Goal: Download file/media

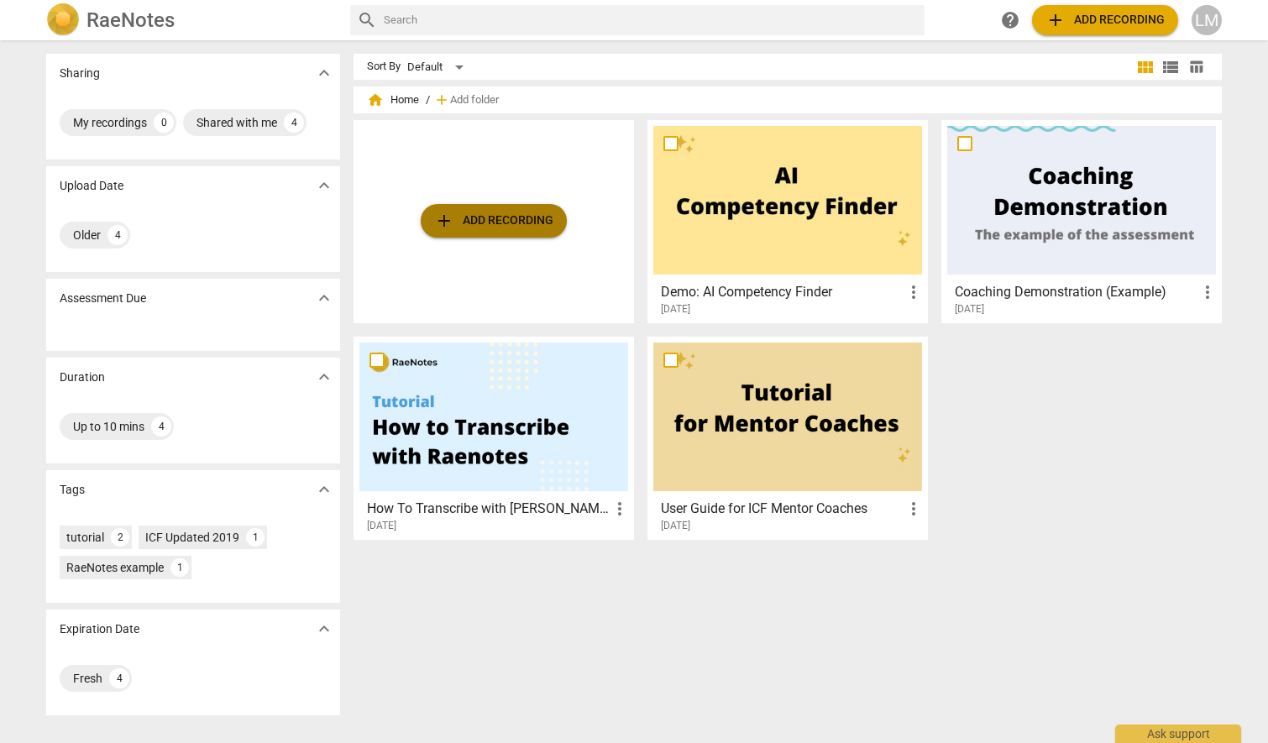
click at [542, 224] on span "add Add recording" at bounding box center [493, 221] width 119 height 20
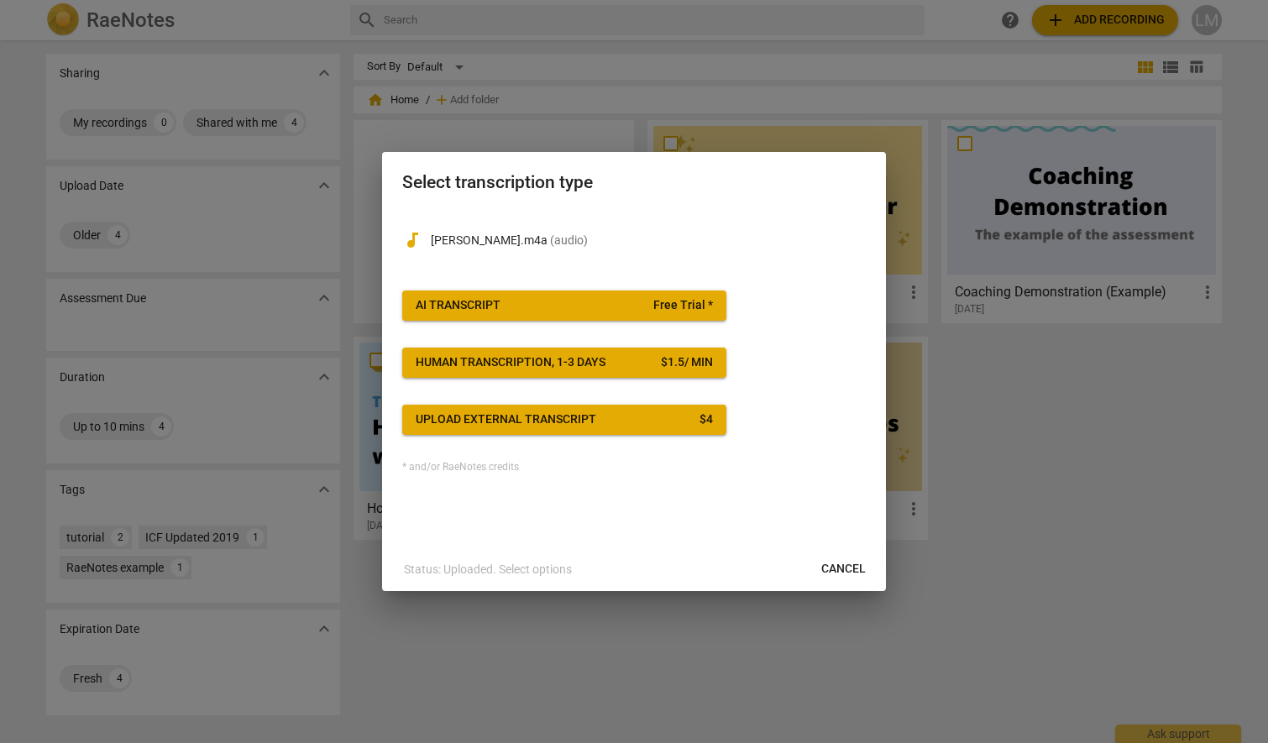
click at [463, 304] on div "AI Transcript" at bounding box center [458, 305] width 85 height 17
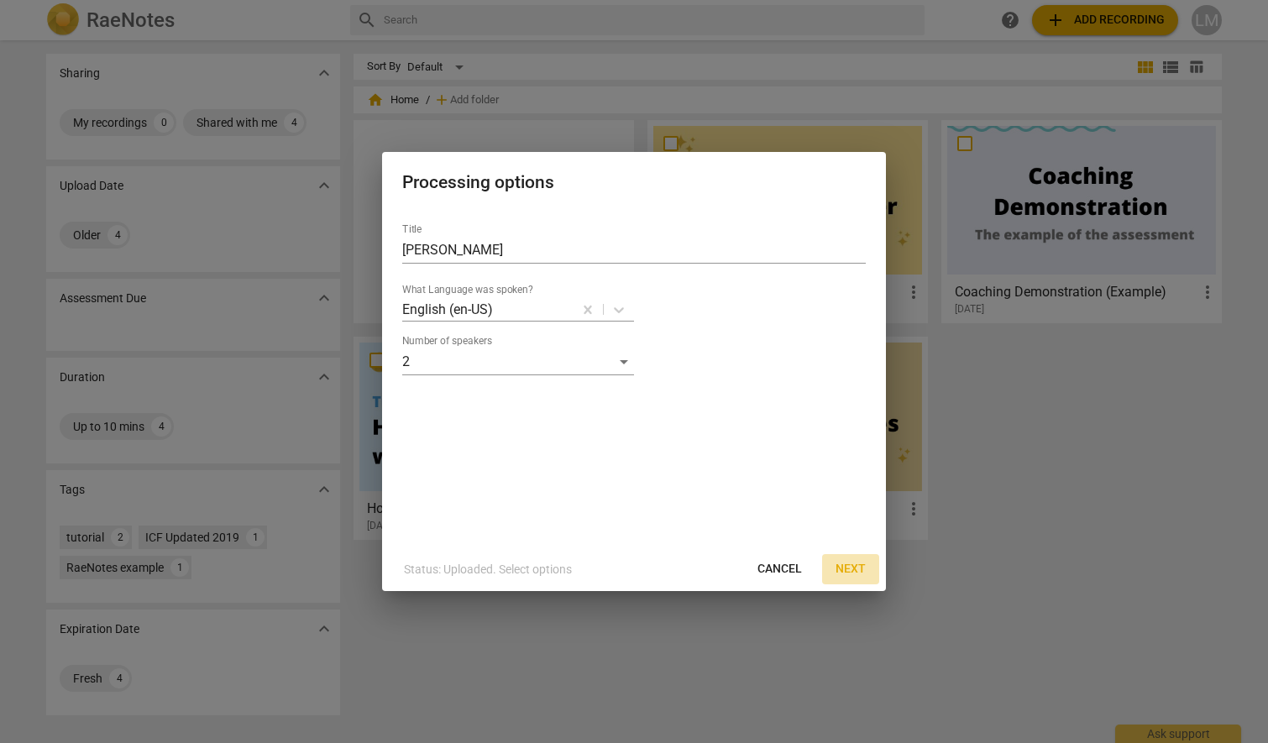
click at [848, 570] on span "Next" at bounding box center [850, 569] width 30 height 17
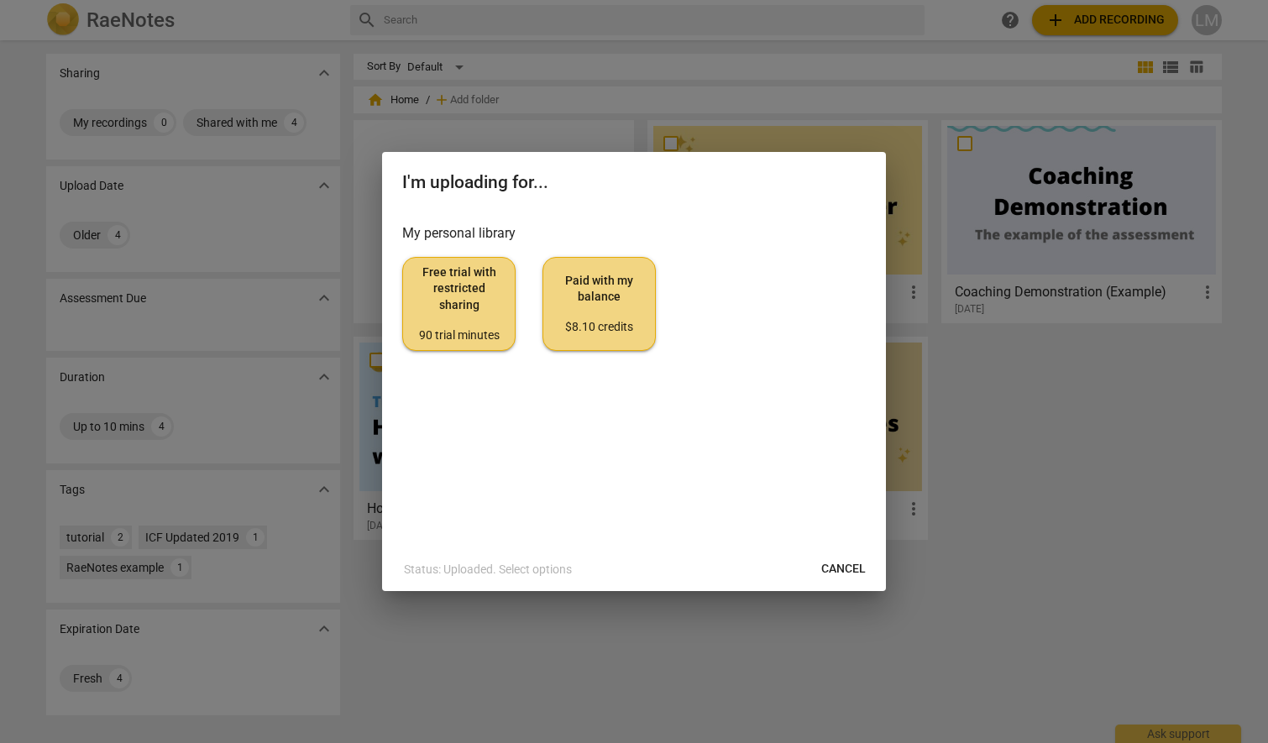
click at [614, 303] on span "Paid with my balance $8.10 credits" at bounding box center [599, 304] width 85 height 63
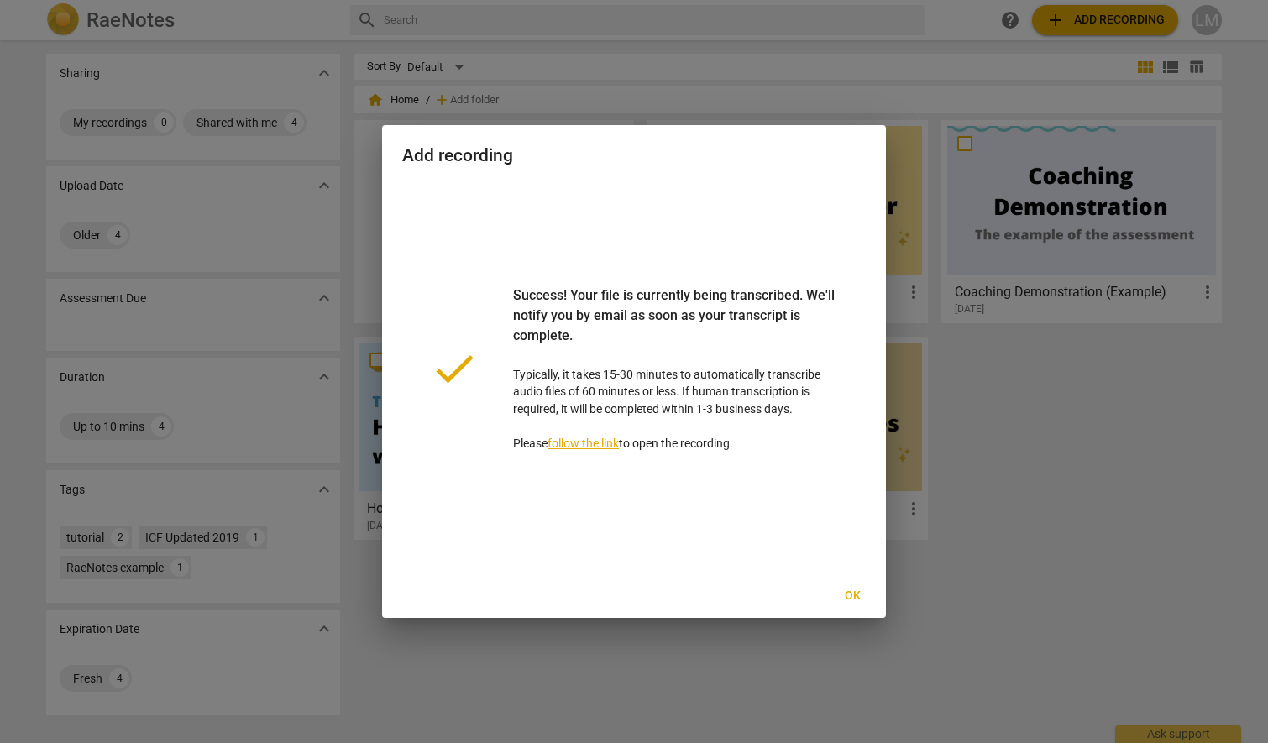
click at [853, 587] on button "Ok" at bounding box center [852, 596] width 54 height 30
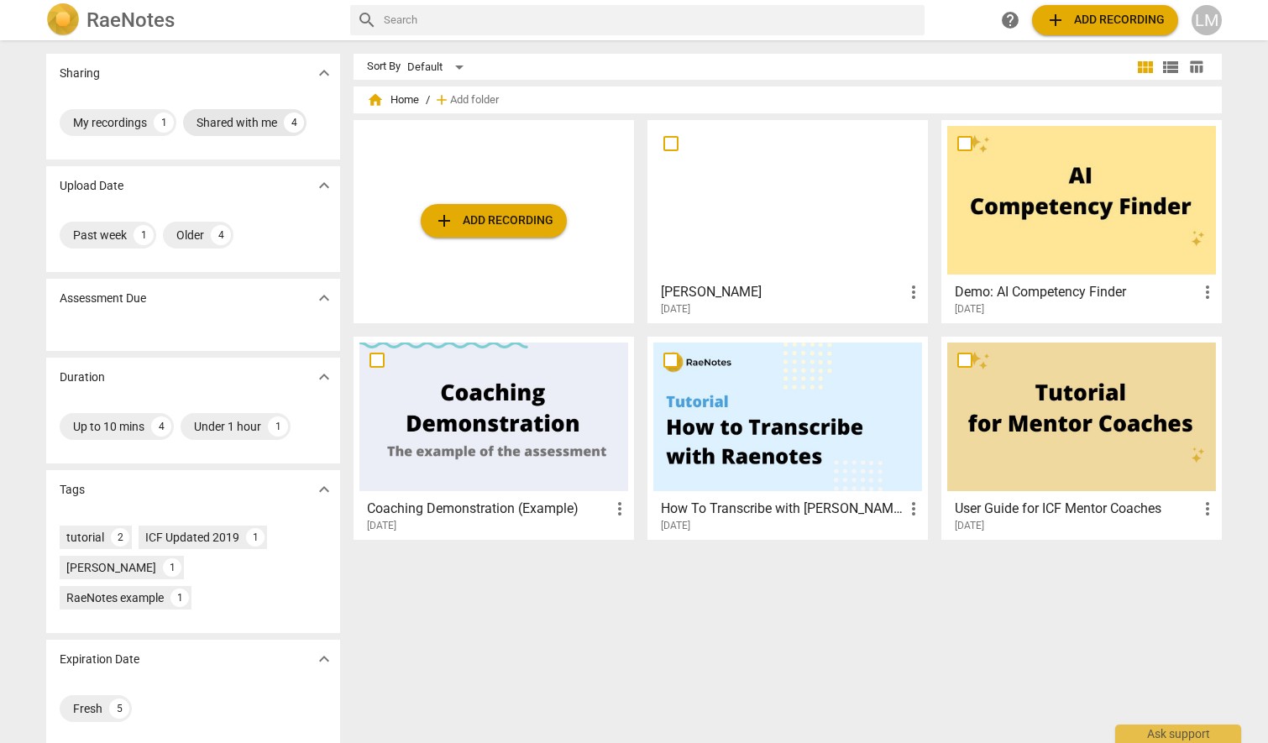
click at [254, 117] on div "Shared with me" at bounding box center [236, 122] width 81 height 17
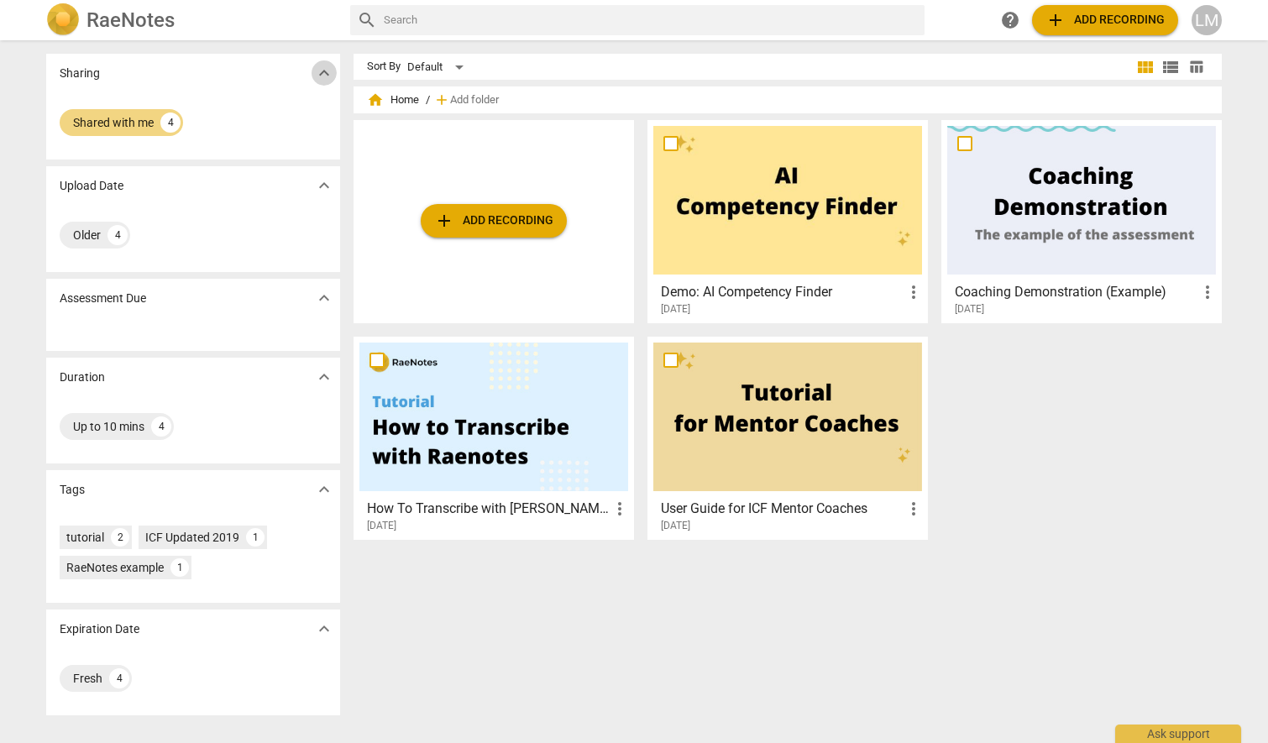
click at [317, 73] on span "expand_more" at bounding box center [324, 73] width 20 height 20
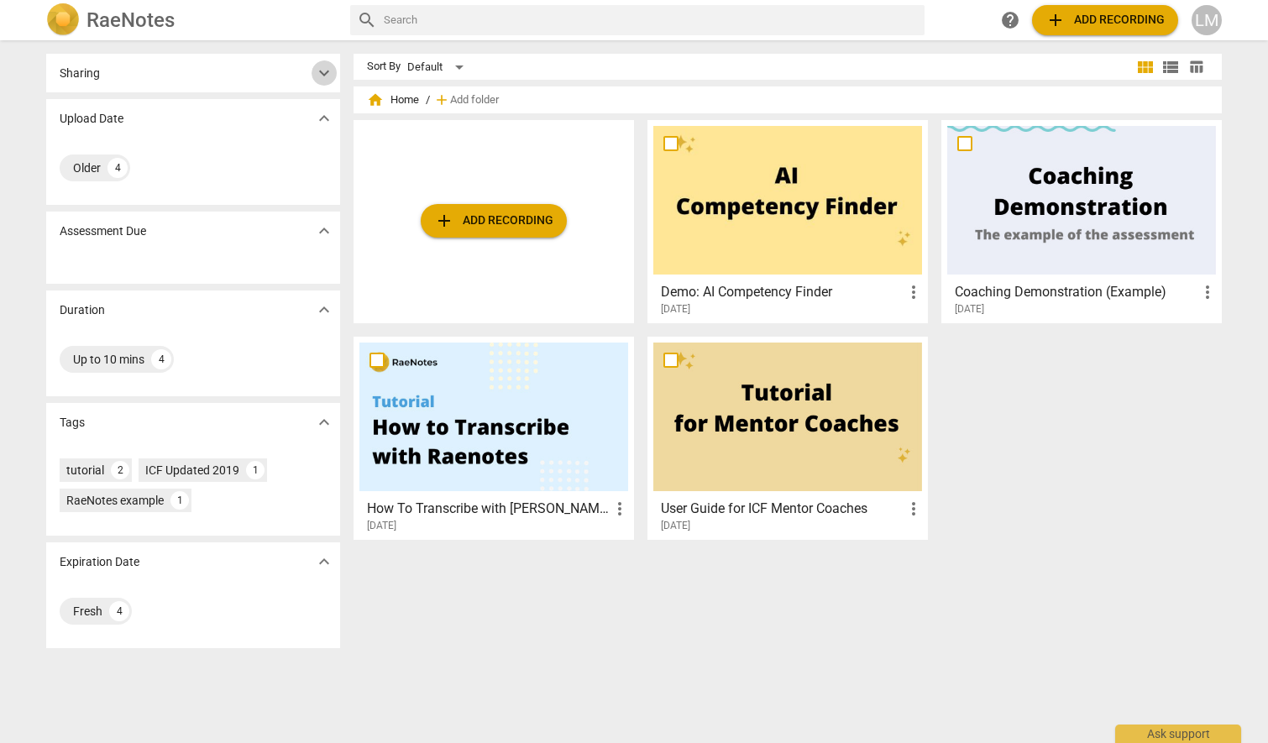
click at [317, 73] on span "expand_more" at bounding box center [324, 73] width 20 height 20
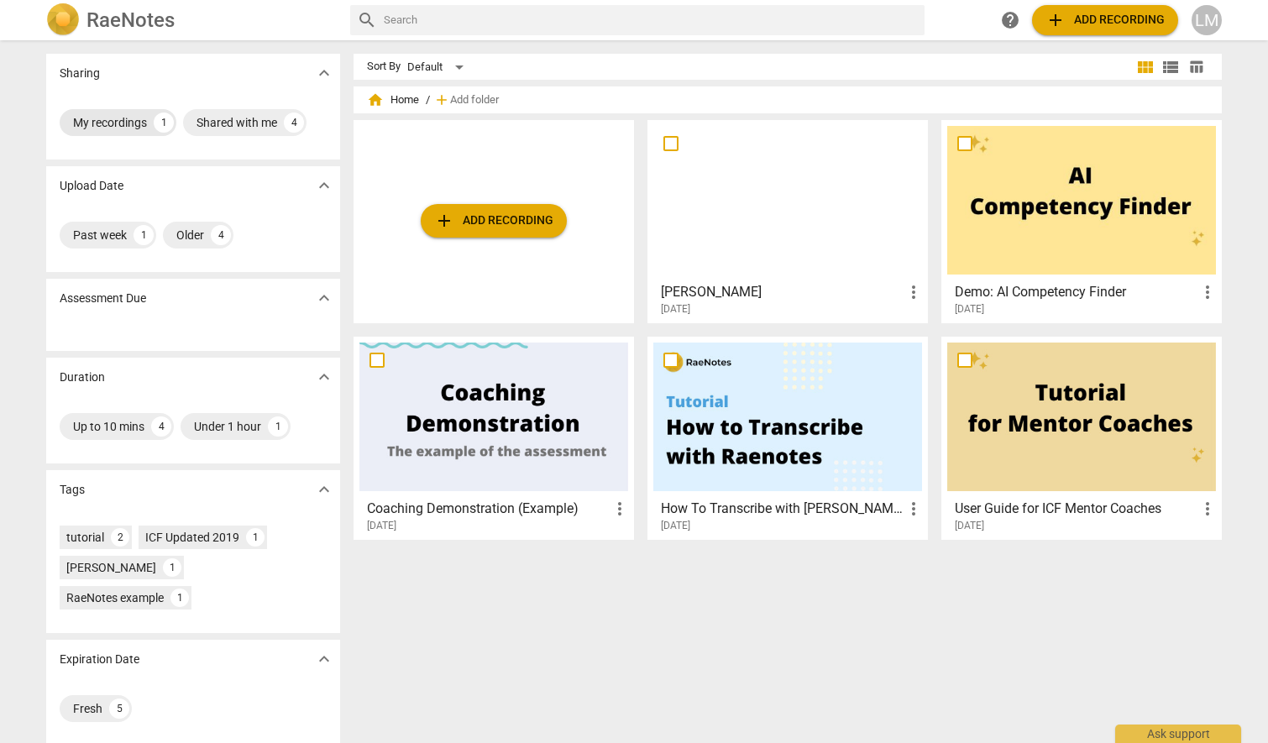
click at [113, 126] on div "My recordings" at bounding box center [110, 122] width 74 height 17
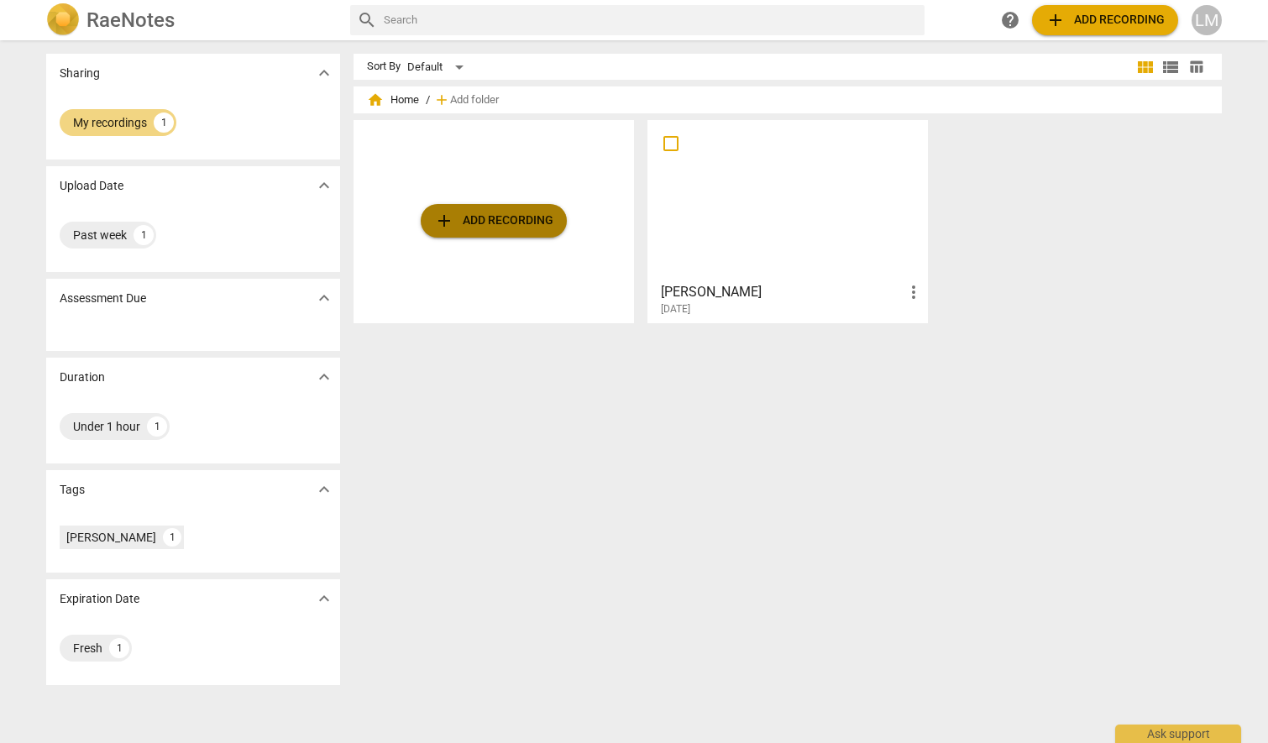
click at [490, 225] on span "add Add recording" at bounding box center [493, 221] width 119 height 20
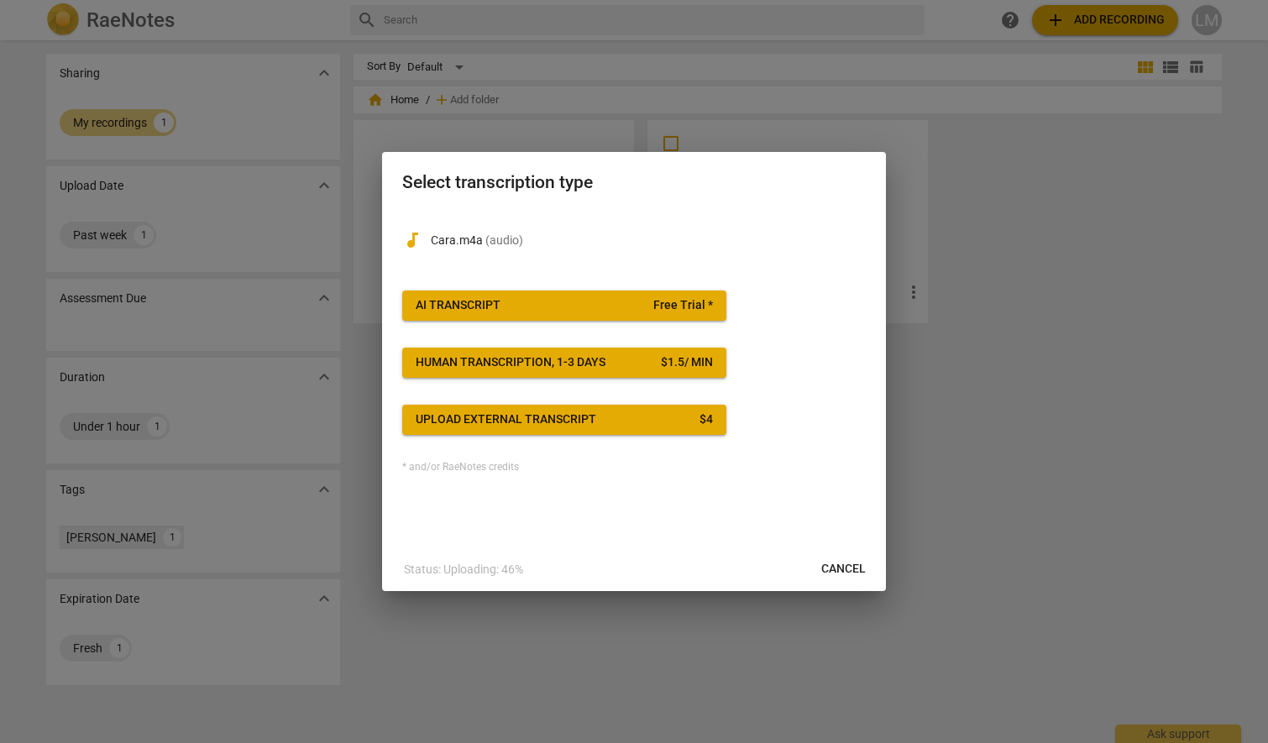
click at [566, 307] on span "AI Transcript Free Trial *" at bounding box center [564, 305] width 297 height 17
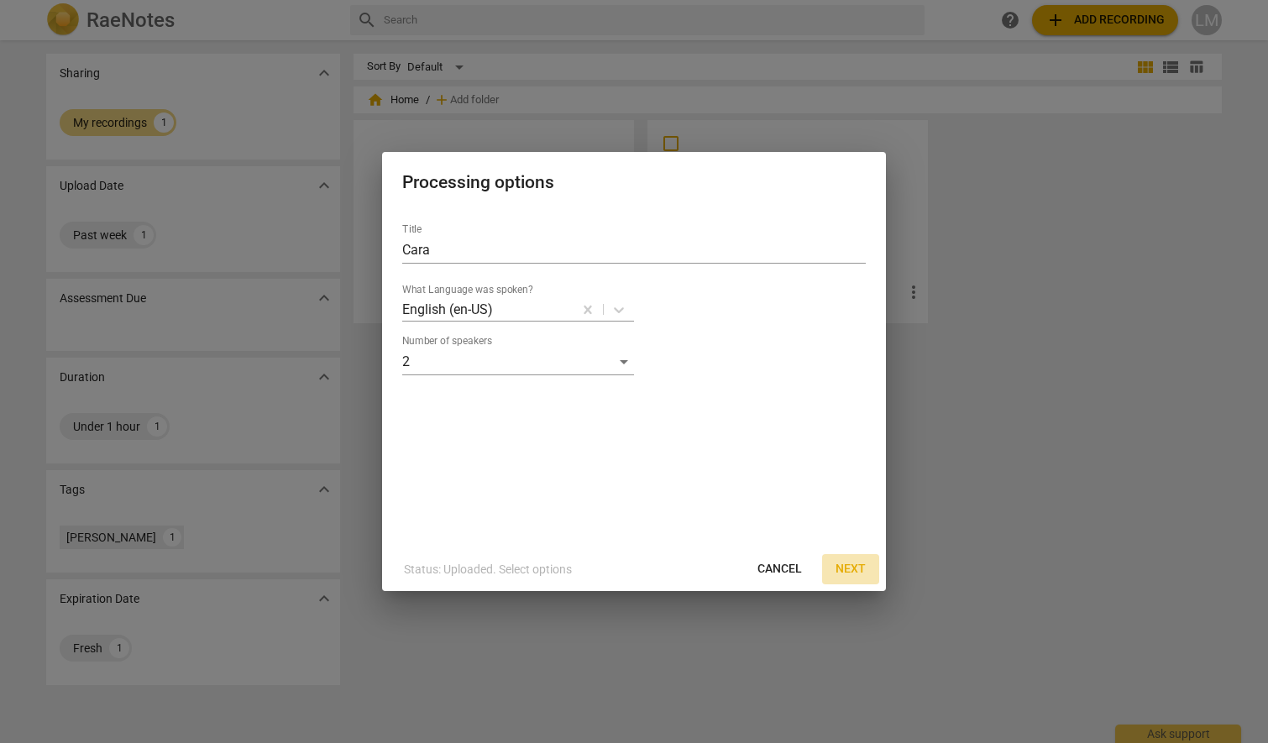
click at [851, 562] on span "Next" at bounding box center [850, 569] width 30 height 17
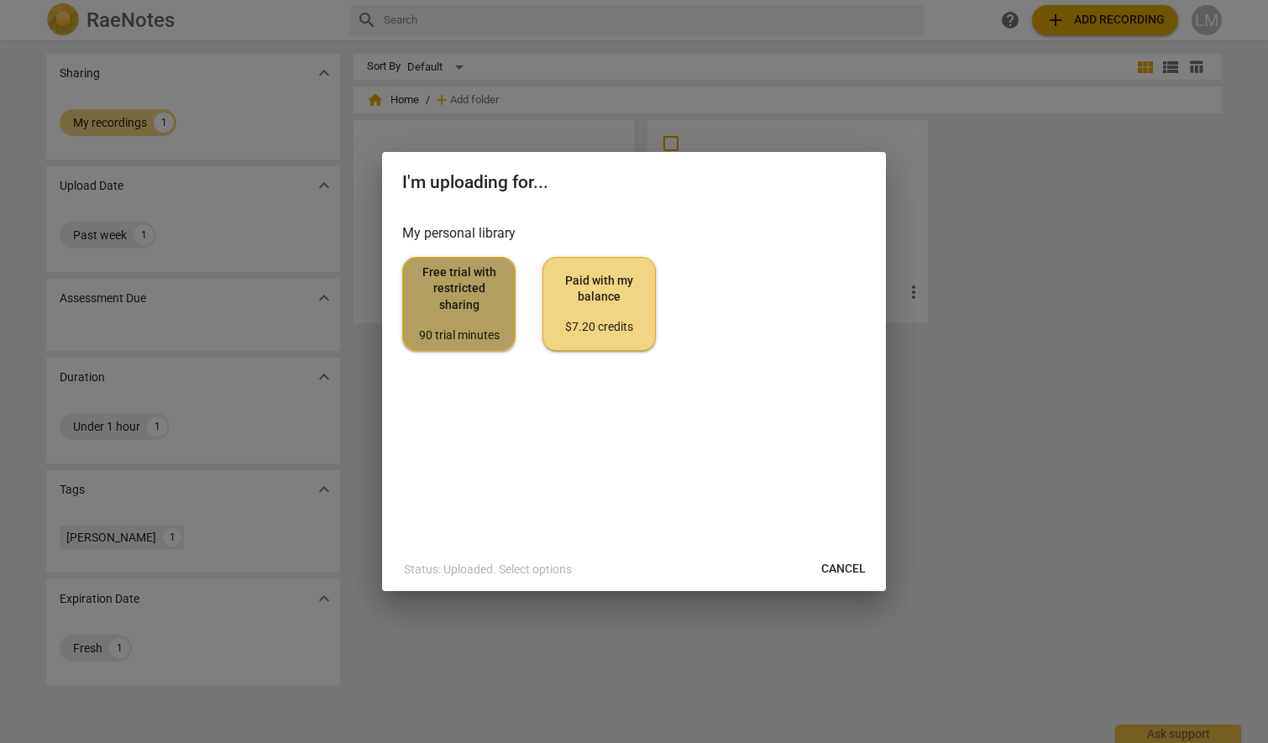
click at [473, 323] on span "Free trial with restricted sharing 90 trial minutes" at bounding box center [458, 303] width 85 height 79
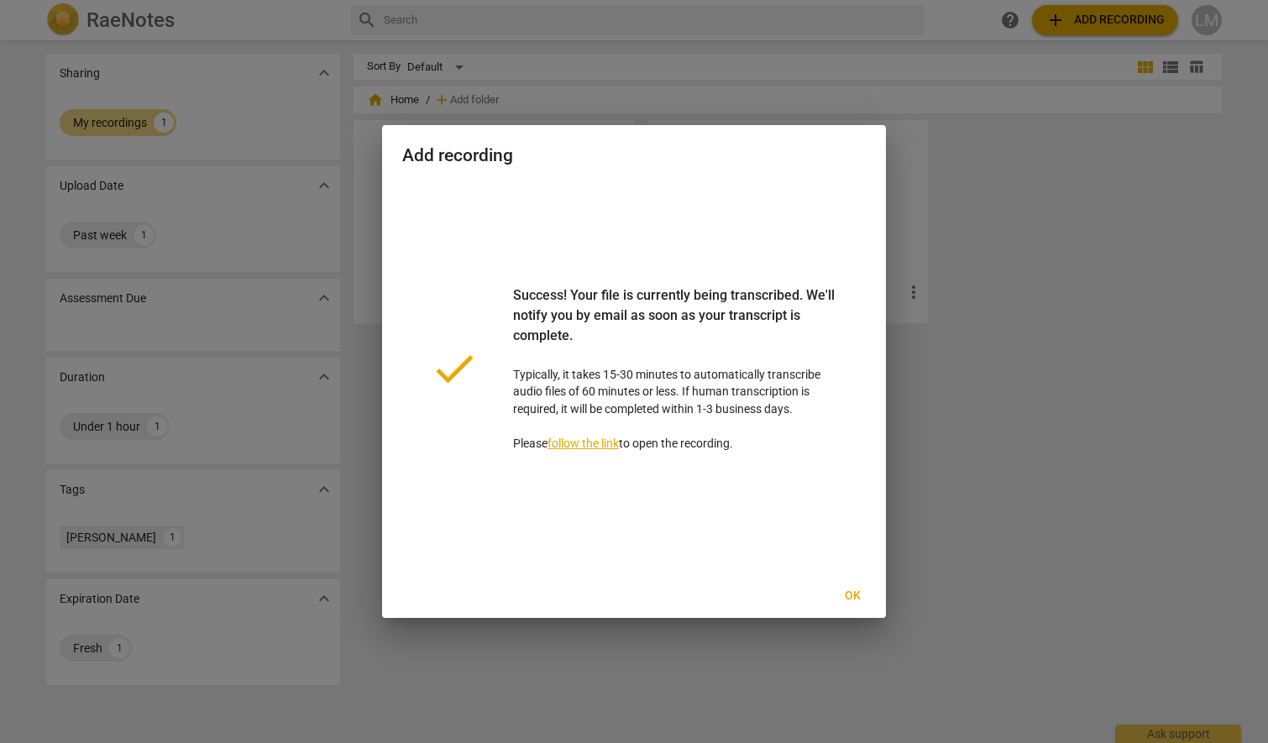
click at [852, 593] on span "Ok" at bounding box center [852, 596] width 27 height 17
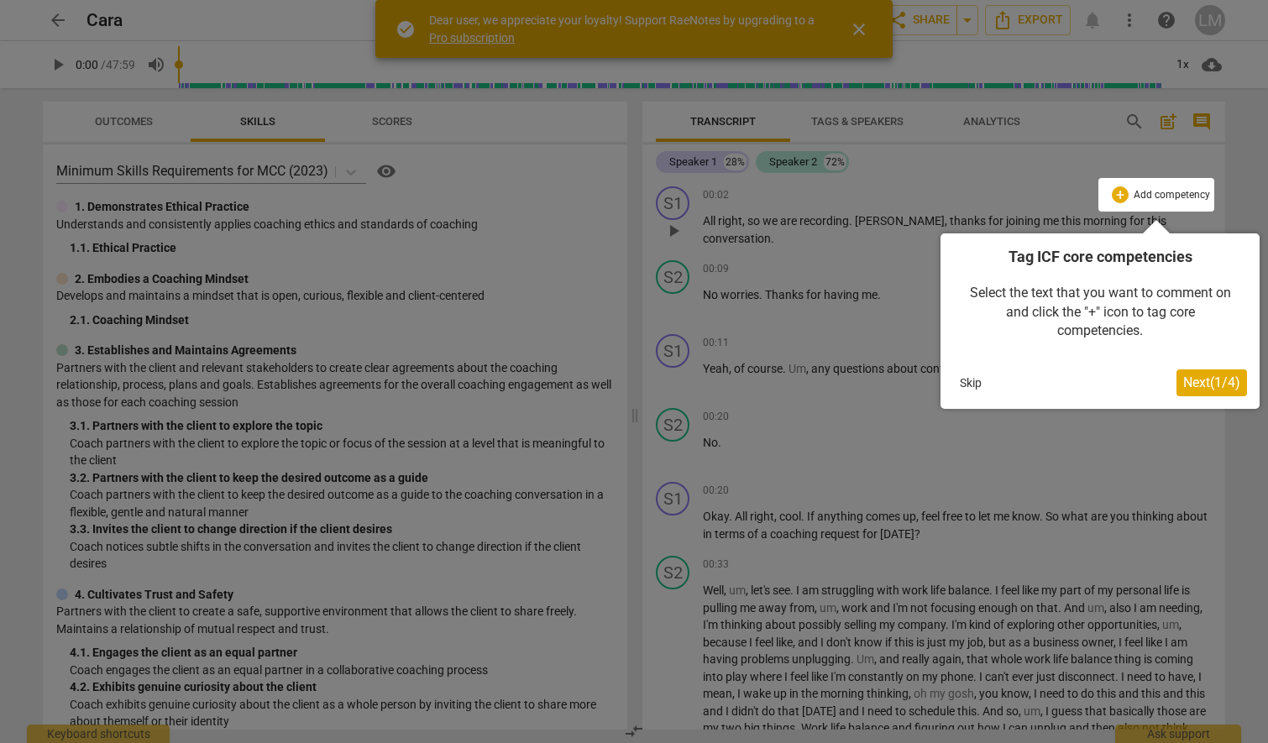
click at [1210, 378] on span "Next ( 1 / 4 )" at bounding box center [1211, 382] width 57 height 16
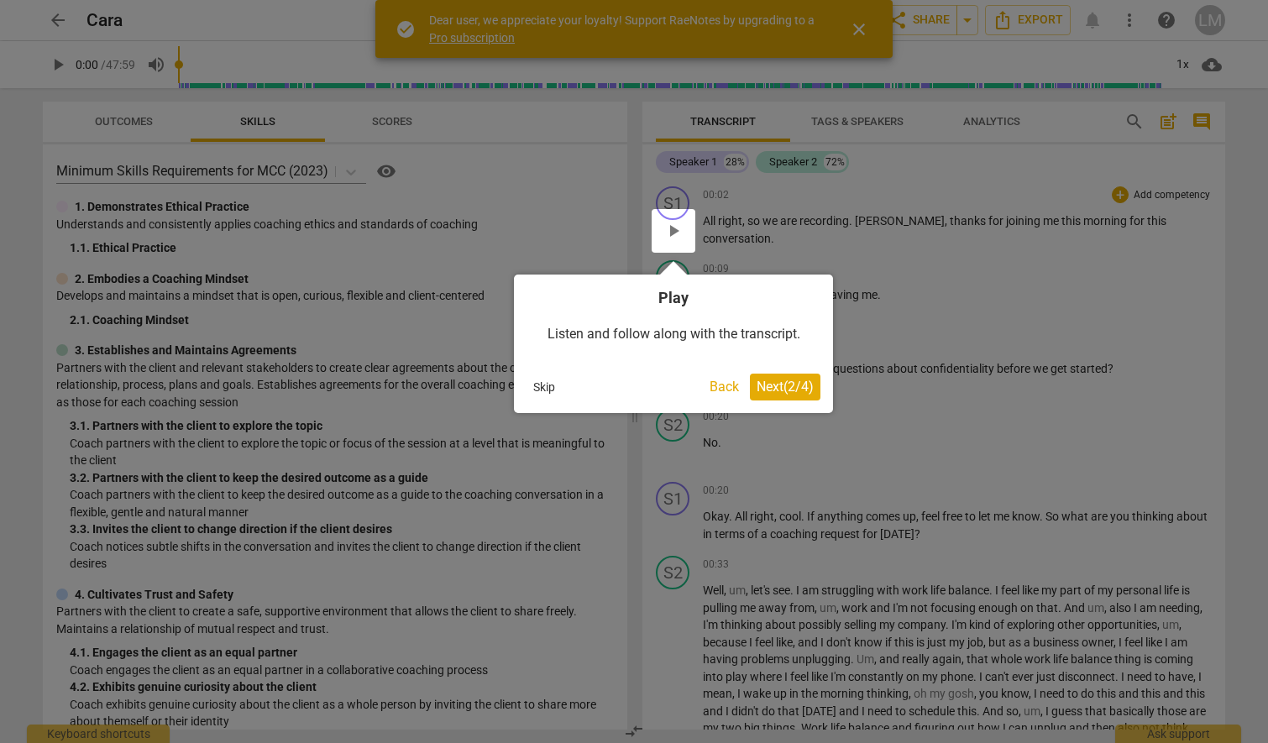
click at [794, 383] on span "Next ( 2 / 4 )" at bounding box center [784, 387] width 57 height 16
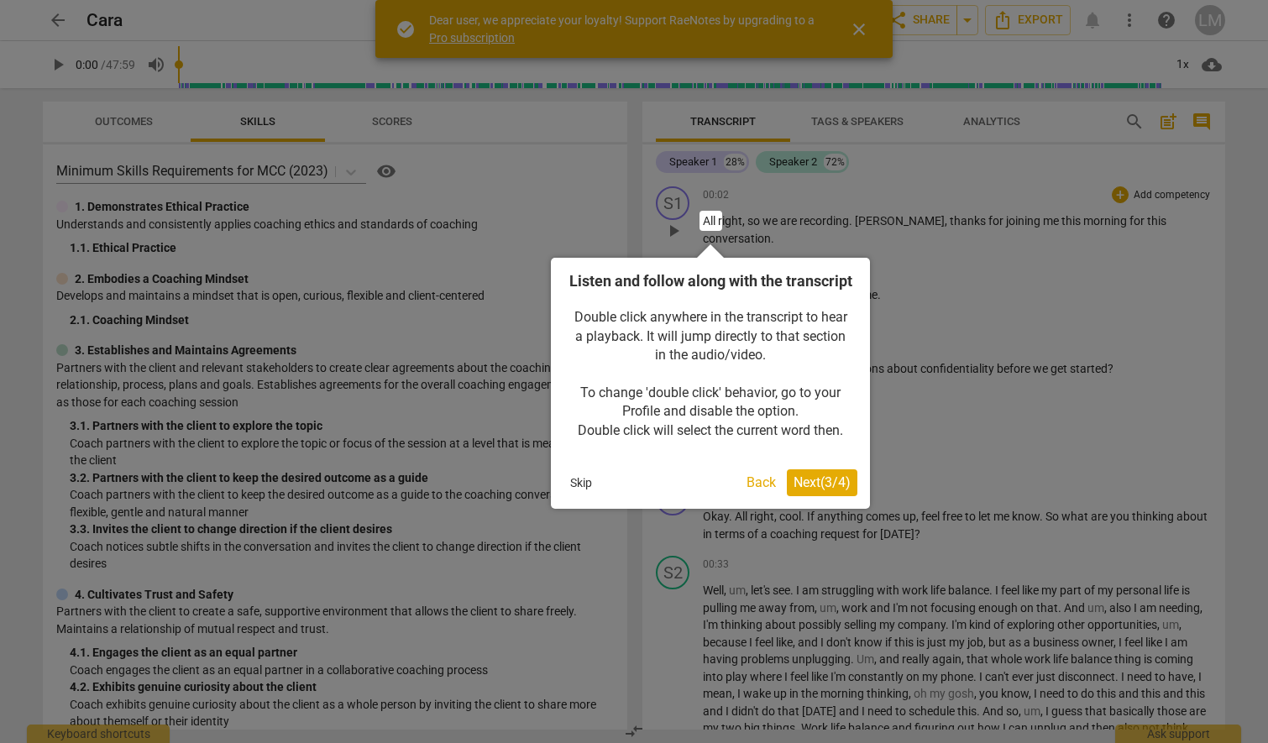
click at [813, 490] on span "Next ( 3 / 4 )" at bounding box center [821, 482] width 57 height 16
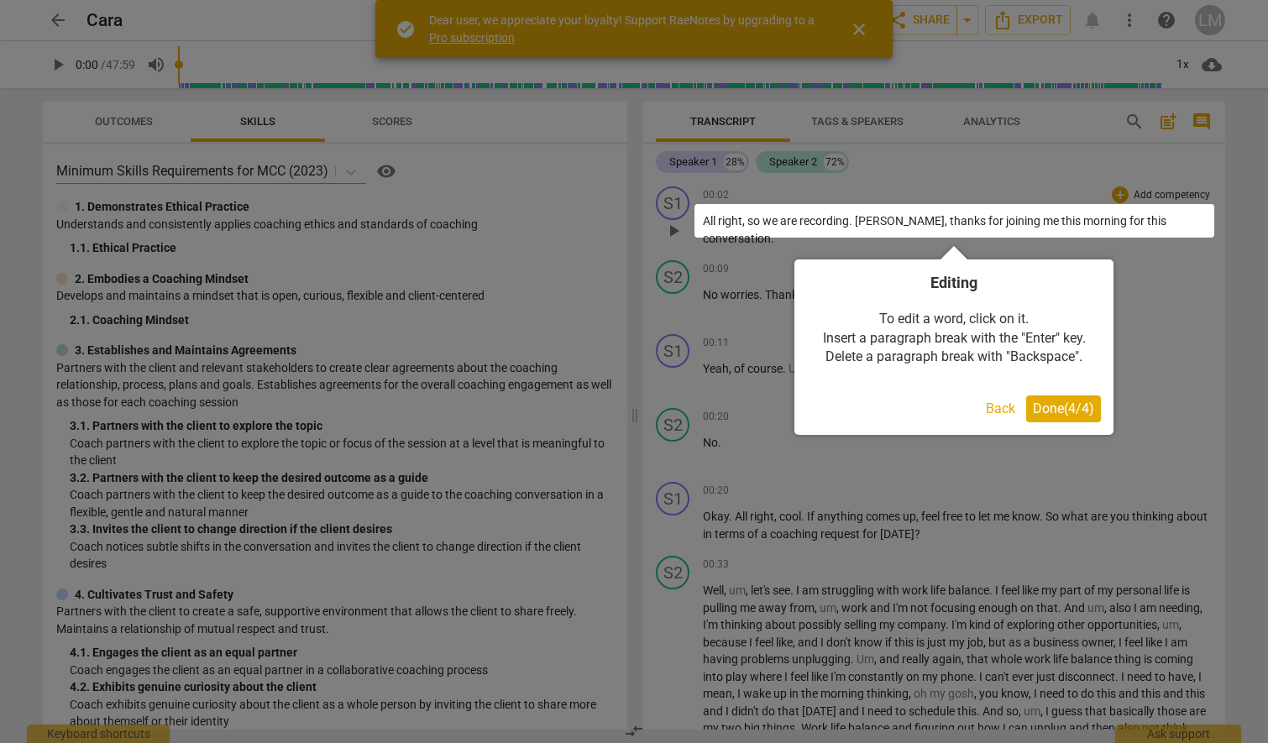
click at [1064, 405] on span "Done ( 4 / 4 )" at bounding box center [1063, 408] width 61 height 16
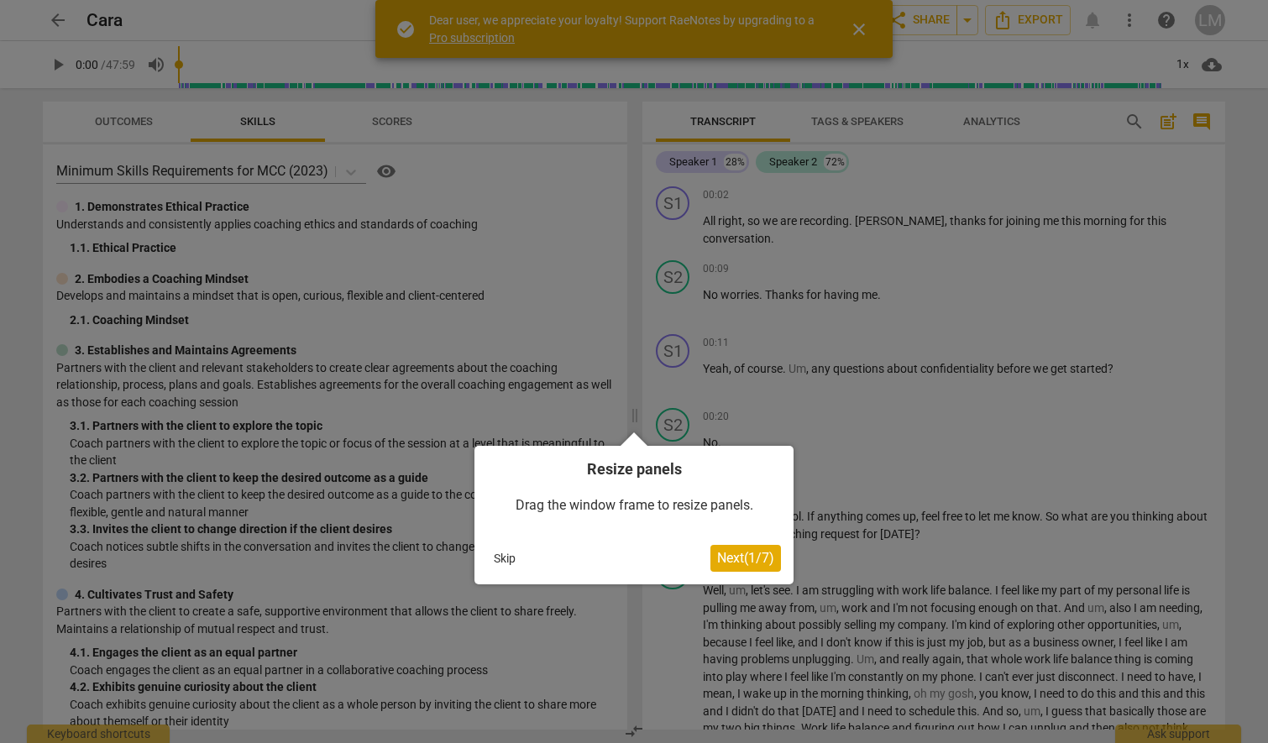
click at [740, 557] on span "Next ( 1 / 7 )" at bounding box center [745, 558] width 57 height 16
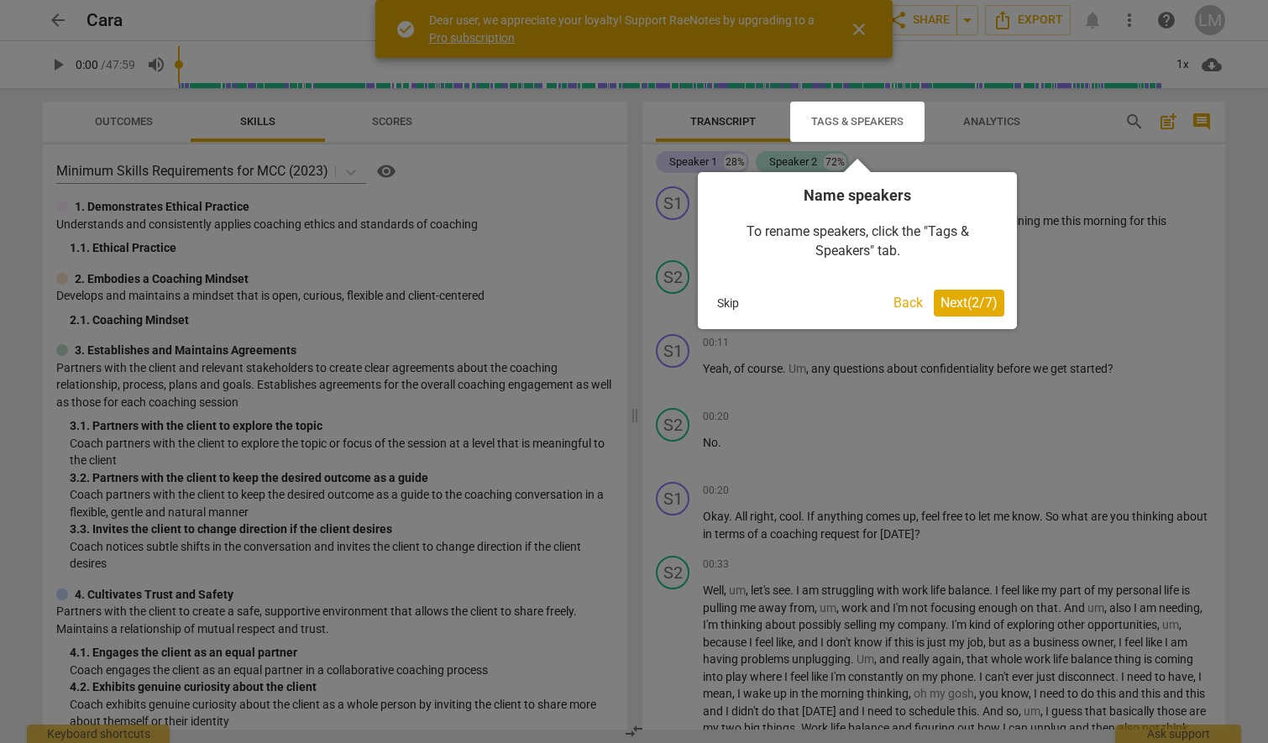
click at [990, 303] on span "Next ( 2 / 7 )" at bounding box center [968, 303] width 57 height 16
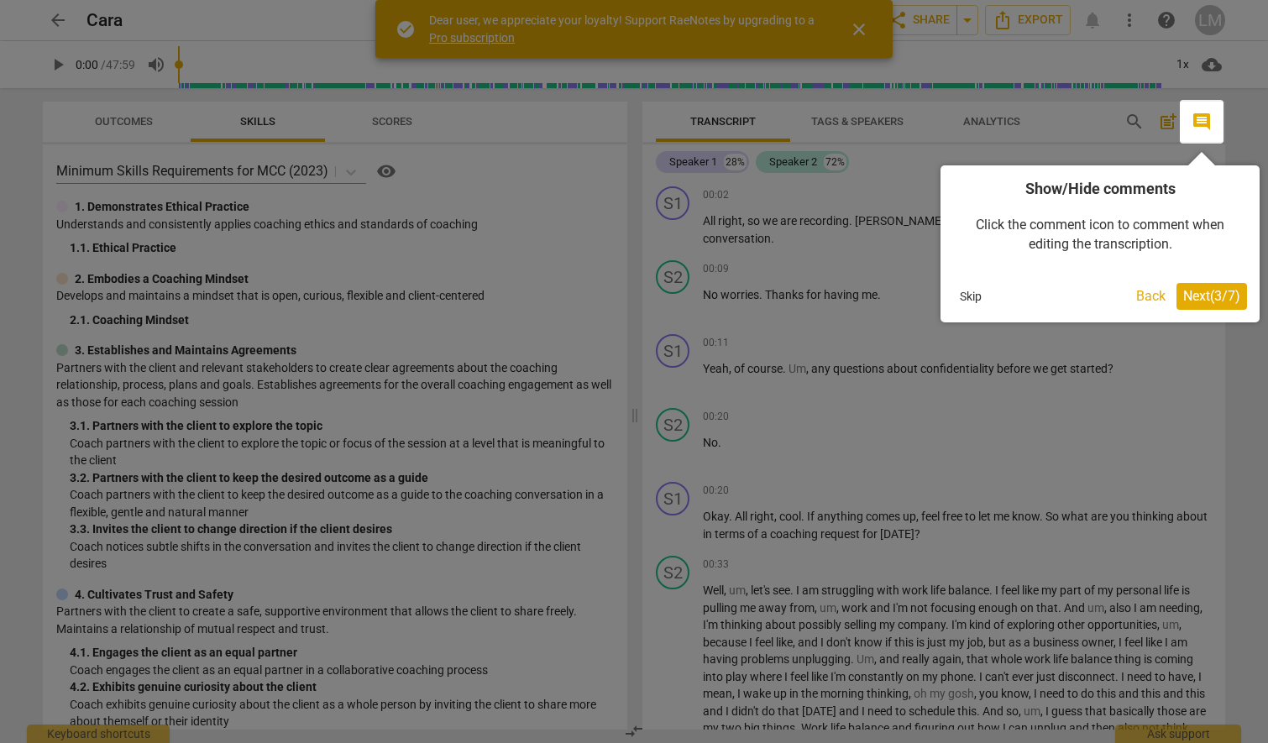
click at [952, 298] on div "Show/Hide comments Click the comment icon to comment when editing the transcrip…" at bounding box center [1099, 243] width 319 height 157
click at [971, 298] on button "Skip" at bounding box center [970, 296] width 35 height 25
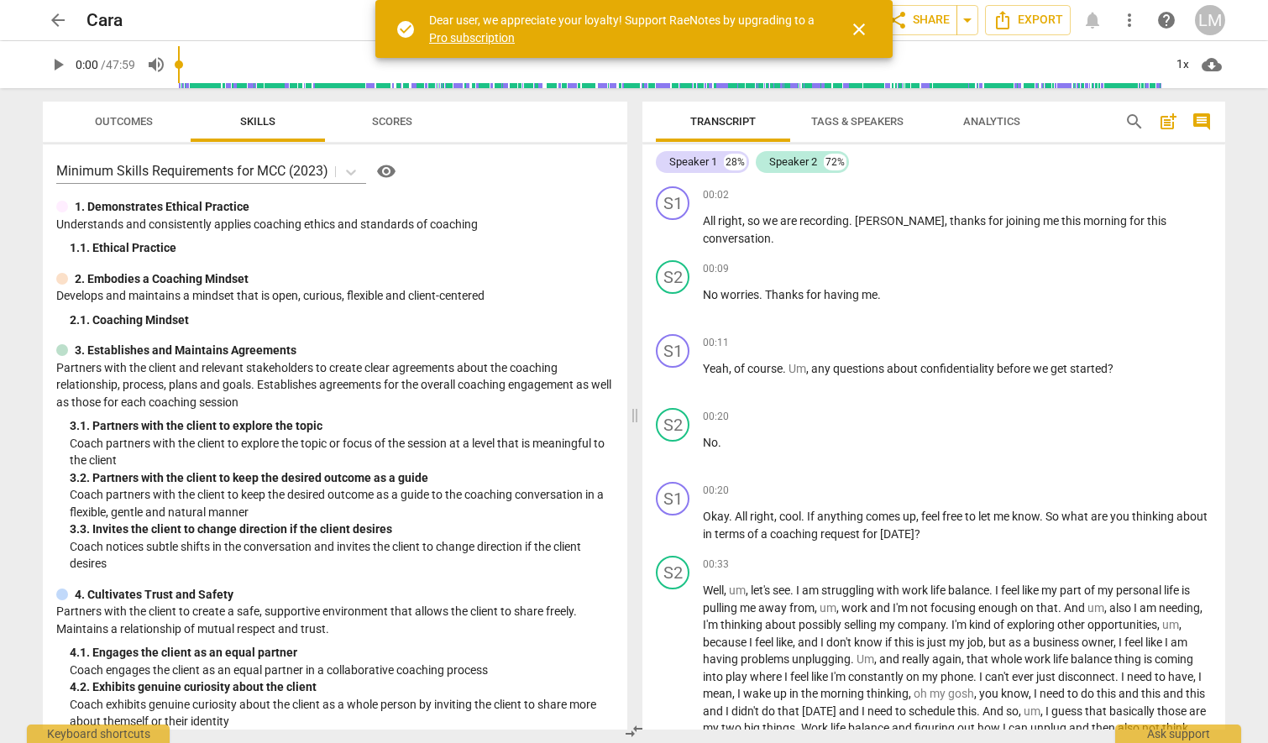
click at [387, 120] on span "Scores" at bounding box center [392, 121] width 40 height 13
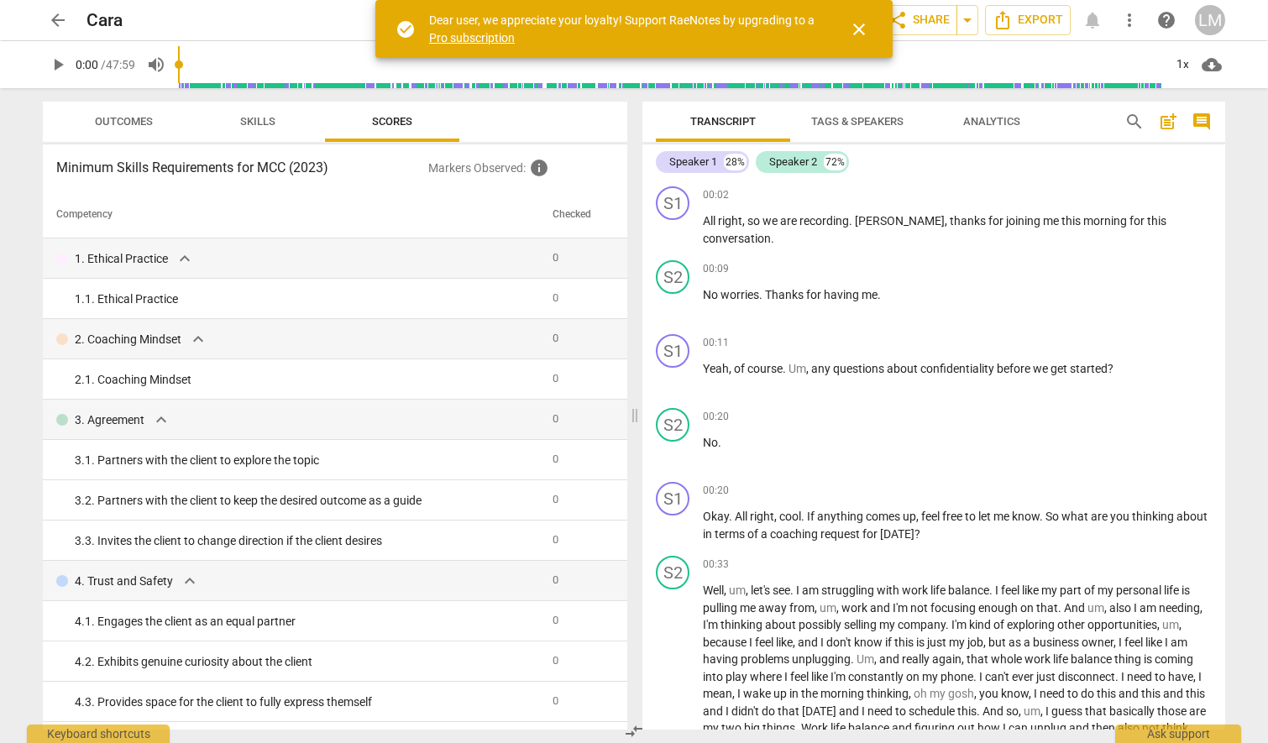
click at [234, 113] on span "Skills" at bounding box center [258, 122] width 76 height 23
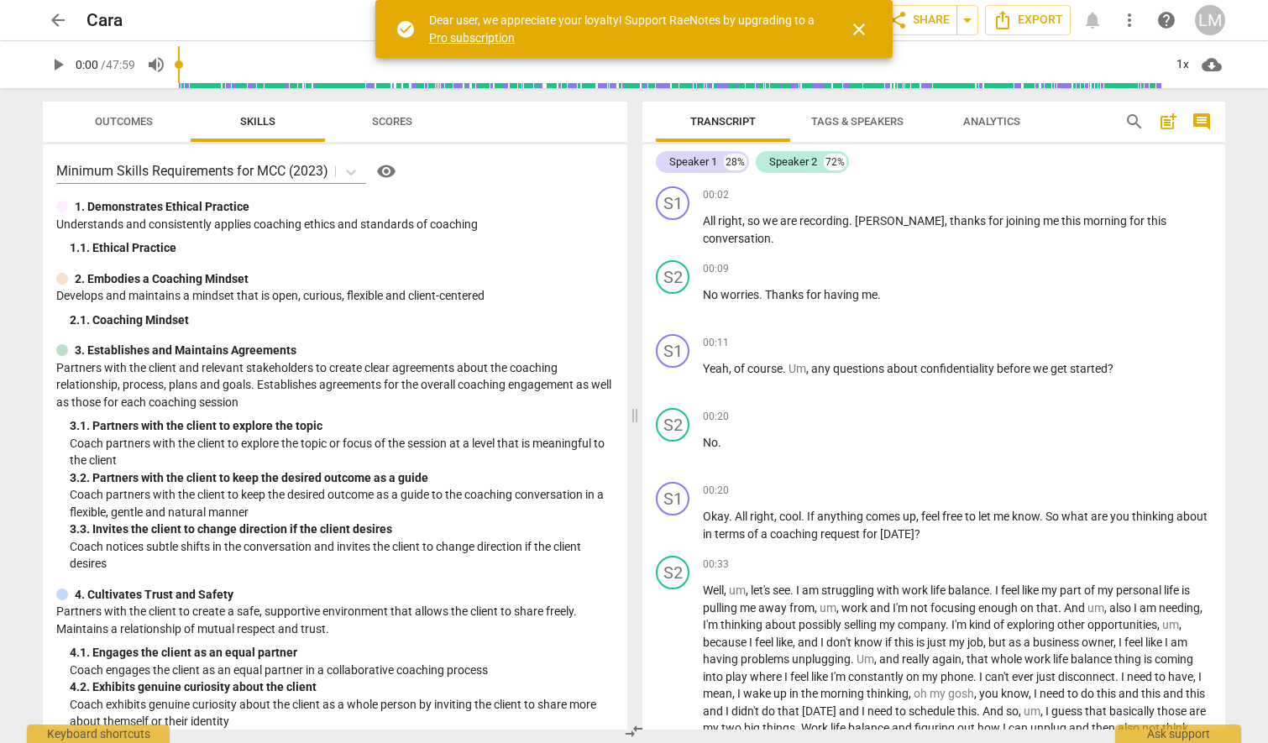
click at [60, 210] on div at bounding box center [62, 207] width 12 height 12
click at [64, 200] on div "1. Demonstrates Ethical Practice" at bounding box center [334, 207] width 557 height 18
click at [416, 117] on span "Scores" at bounding box center [392, 122] width 81 height 23
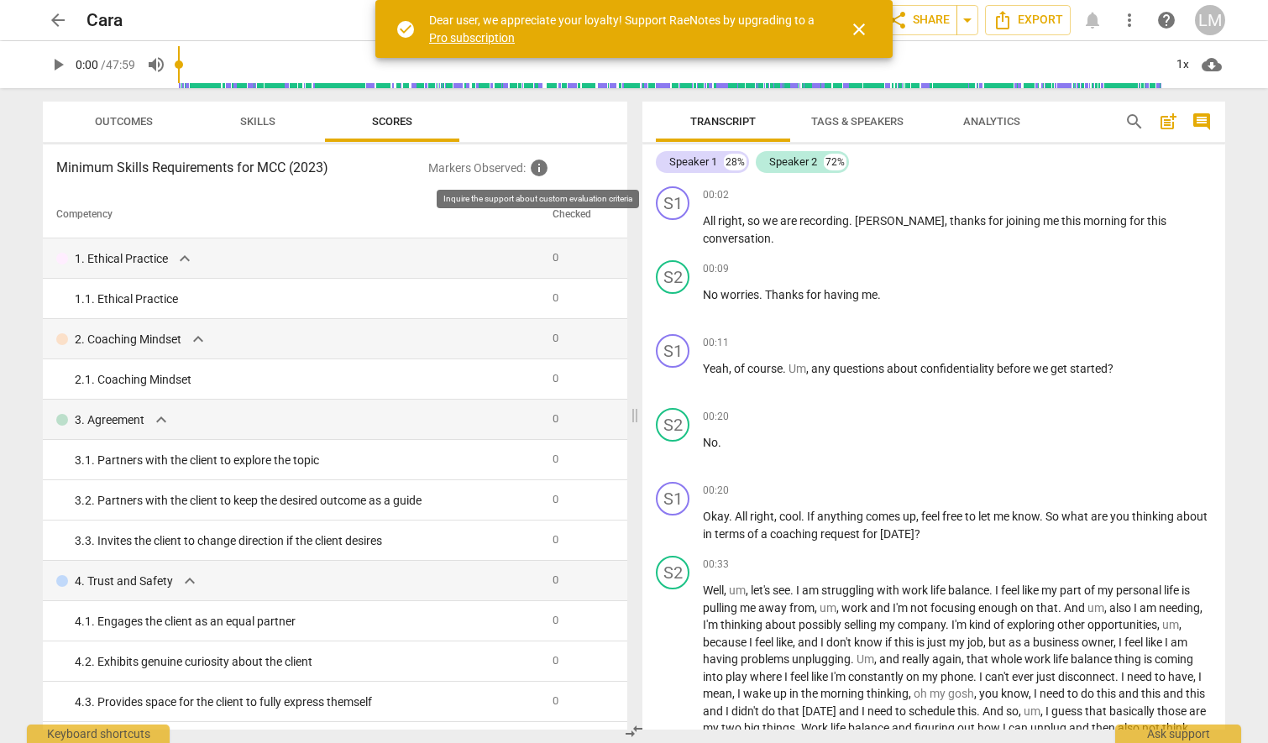
click at [541, 169] on span "info" at bounding box center [539, 168] width 20 height 20
click at [109, 121] on span "Outcomes" at bounding box center [124, 121] width 58 height 13
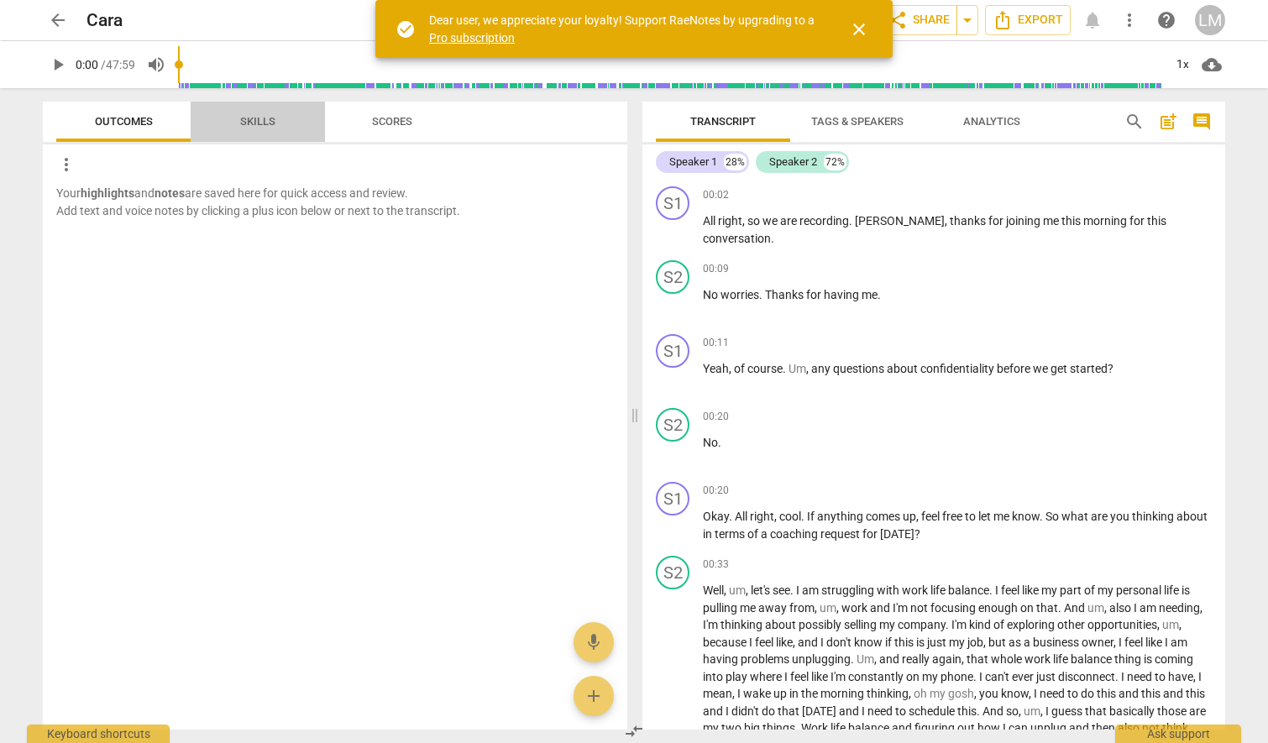
click at [281, 119] on span "Skills" at bounding box center [258, 122] width 76 height 23
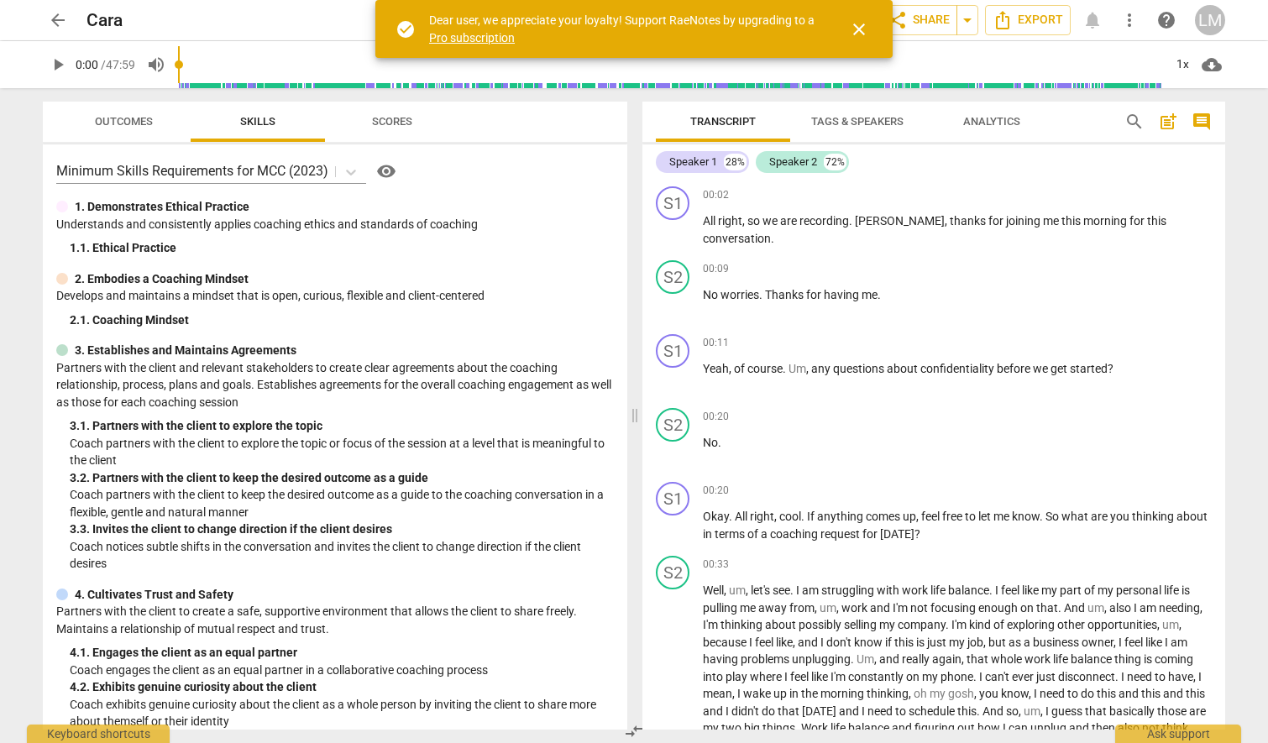
click at [862, 26] on span "close" at bounding box center [859, 29] width 20 height 20
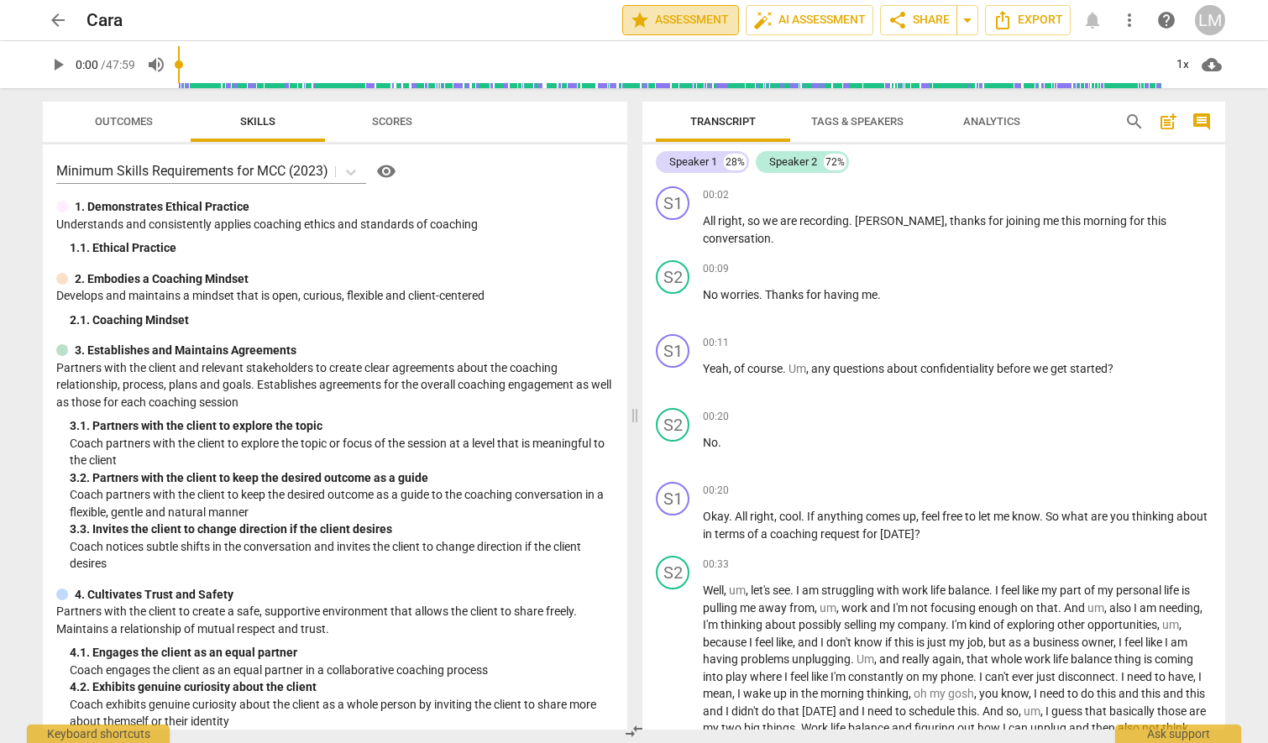
click at [674, 18] on span "star Assessment" at bounding box center [681, 20] width 102 height 20
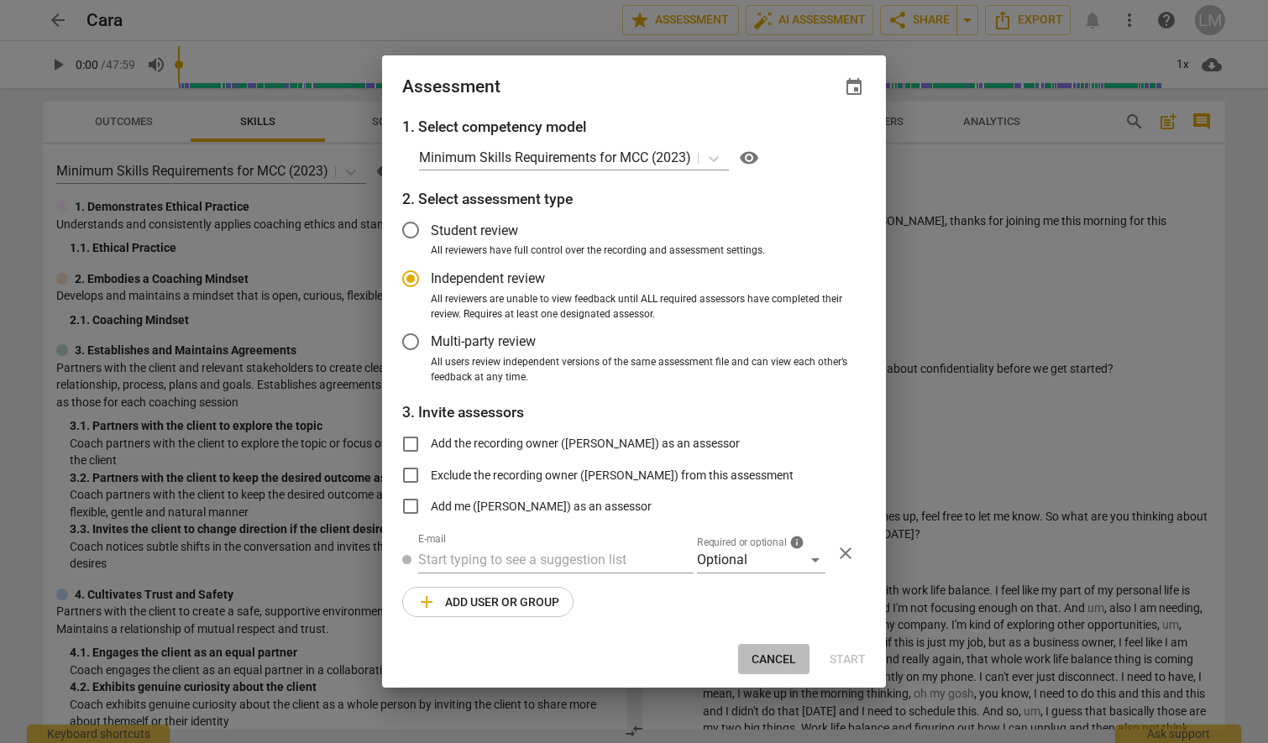
click at [771, 660] on span "Cancel" at bounding box center [773, 659] width 44 height 17
radio input "false"
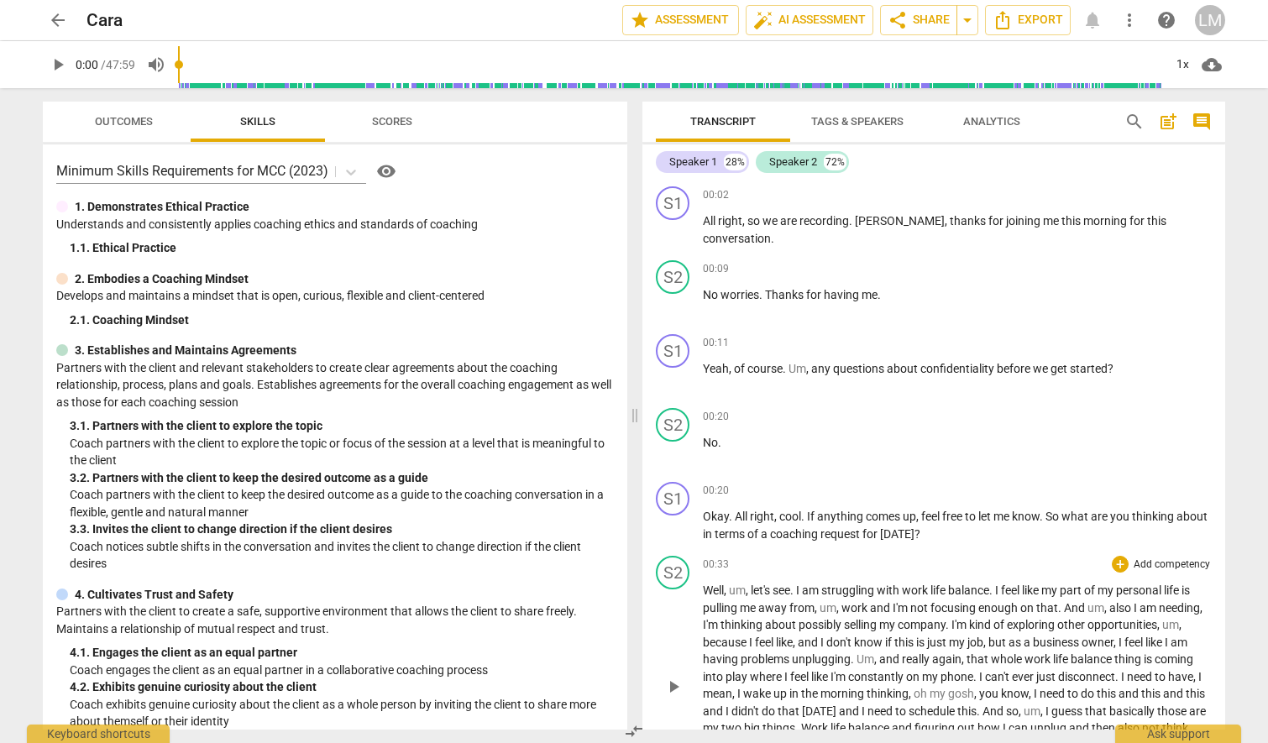
click at [735, 589] on span "um" at bounding box center [737, 589] width 17 height 13
click at [738, 590] on span "um" at bounding box center [737, 589] width 17 height 13
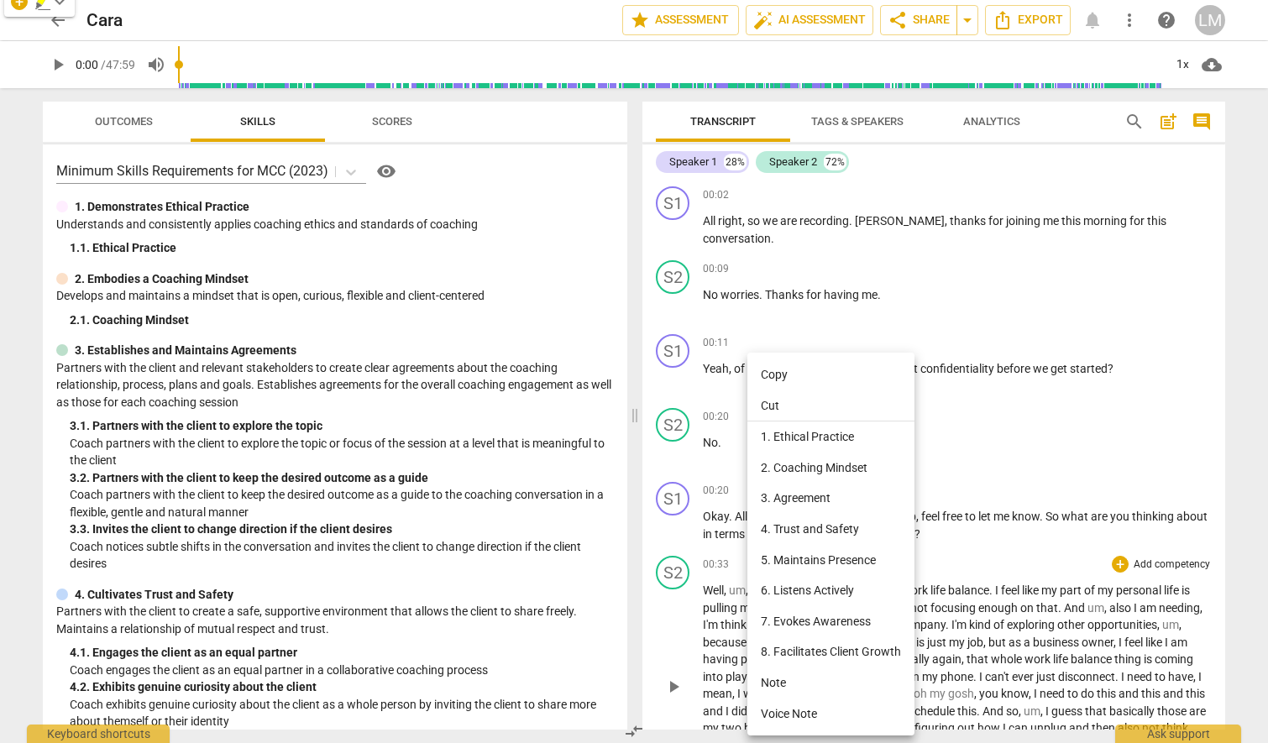
click at [719, 503] on div at bounding box center [634, 371] width 1268 height 743
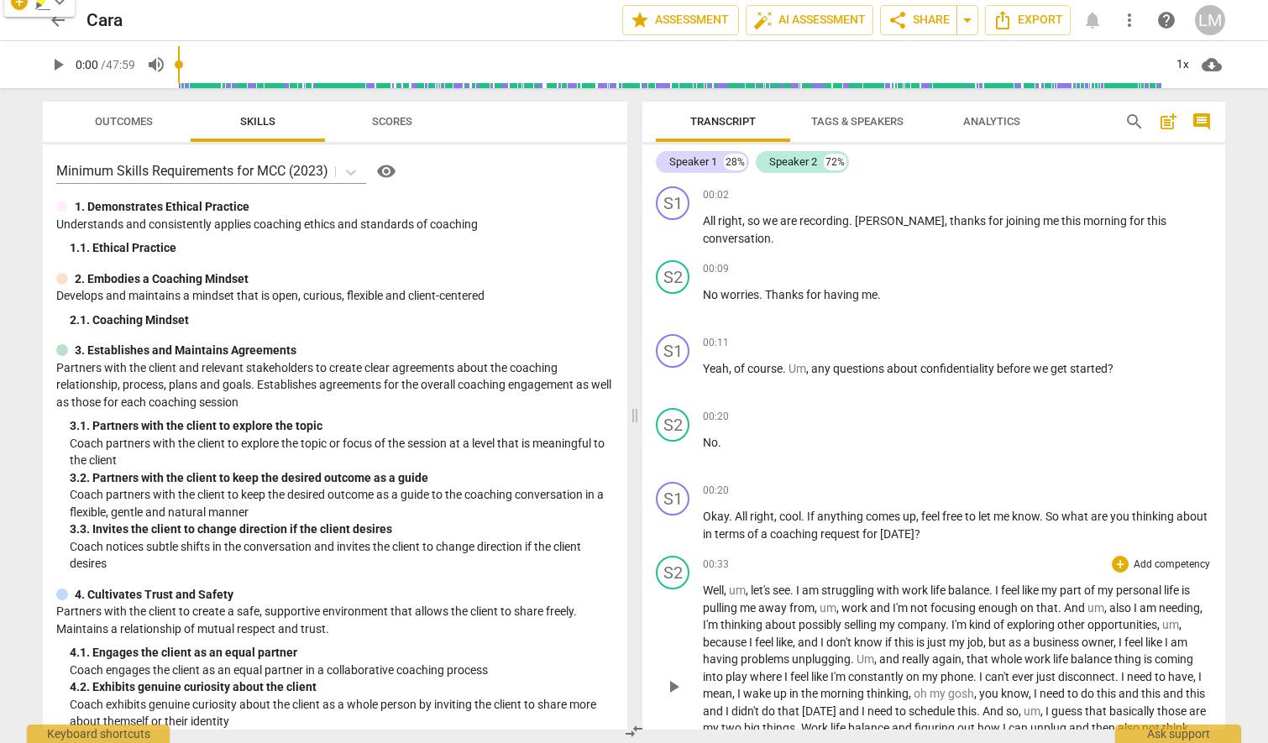
click at [977, 123] on span "Analytics" at bounding box center [991, 121] width 57 height 13
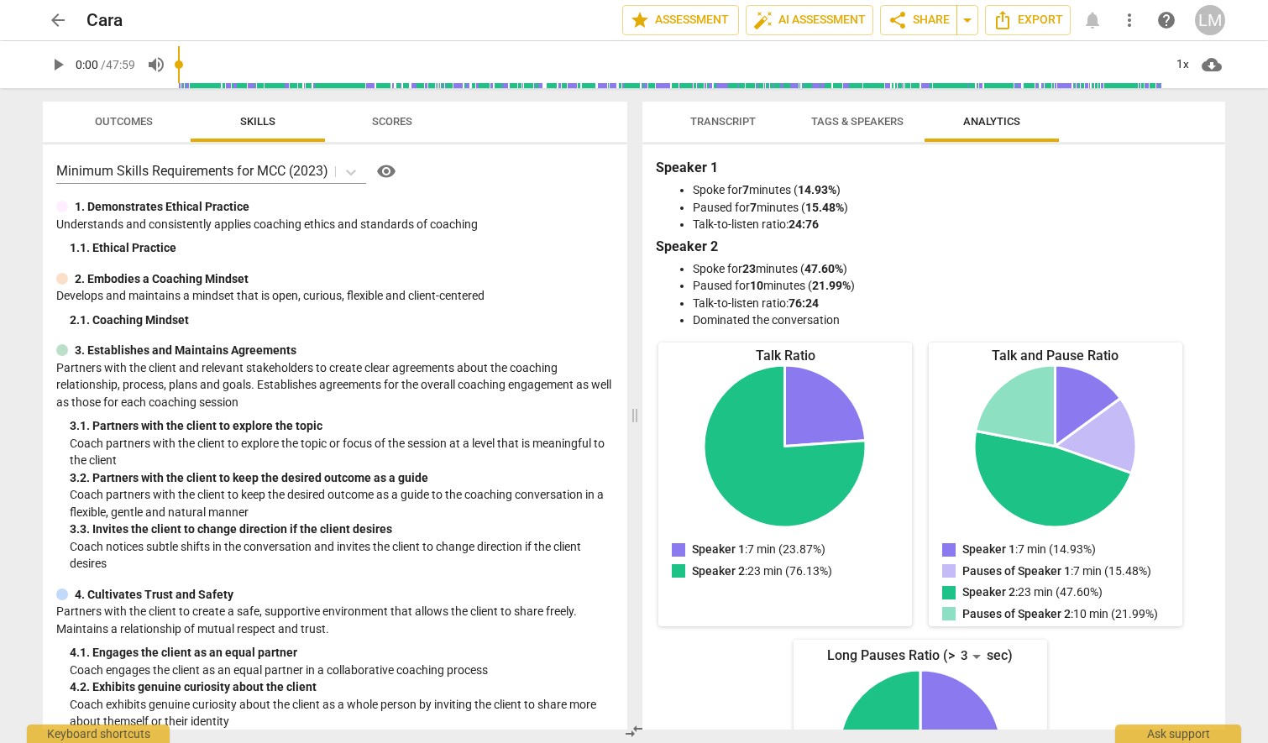
click at [726, 122] on span "Transcript" at bounding box center [722, 121] width 65 height 13
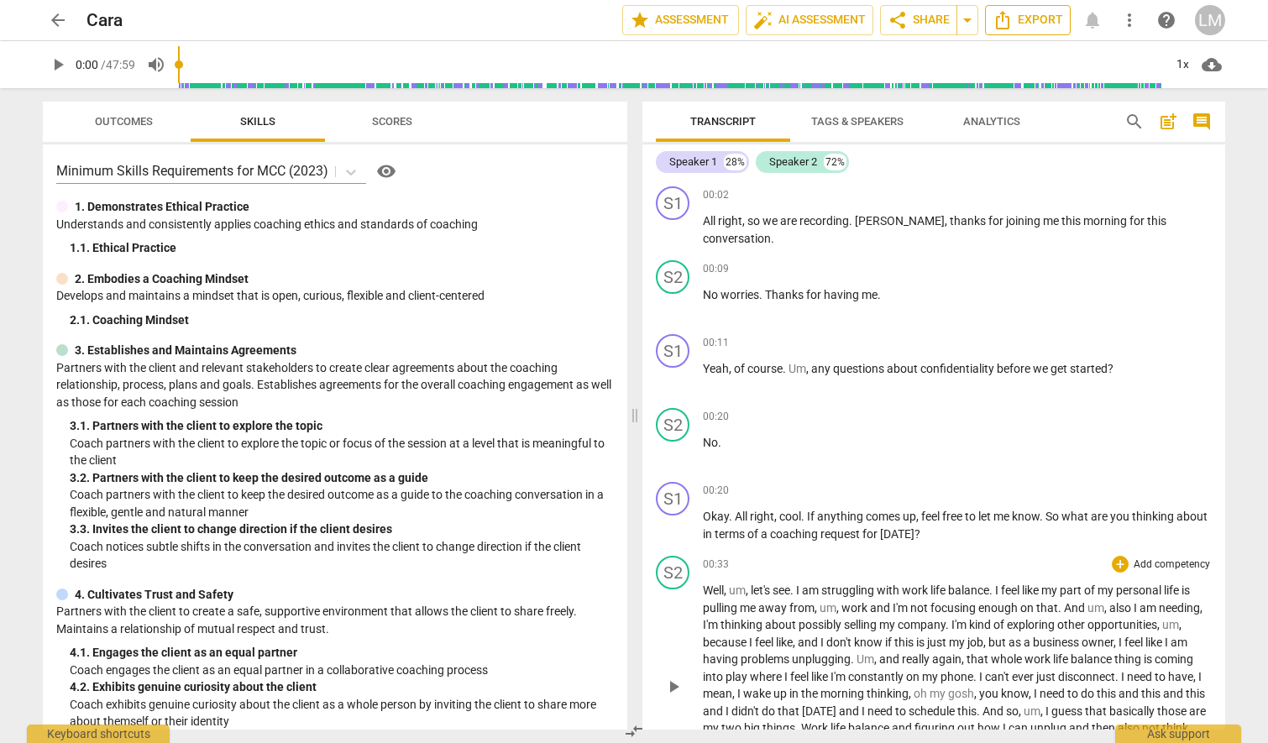
click at [1027, 22] on span "Export" at bounding box center [1027, 20] width 71 height 20
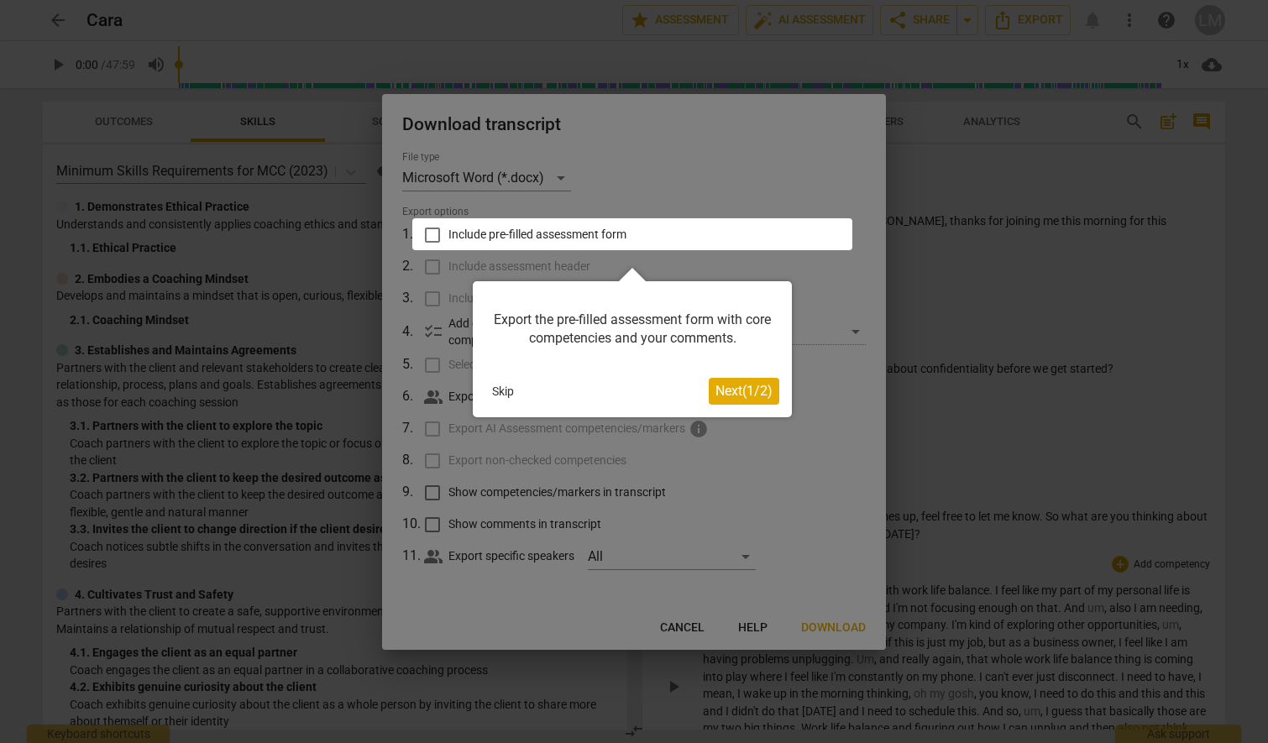
click at [736, 387] on span "Next ( 1 / 2 )" at bounding box center [743, 391] width 57 height 16
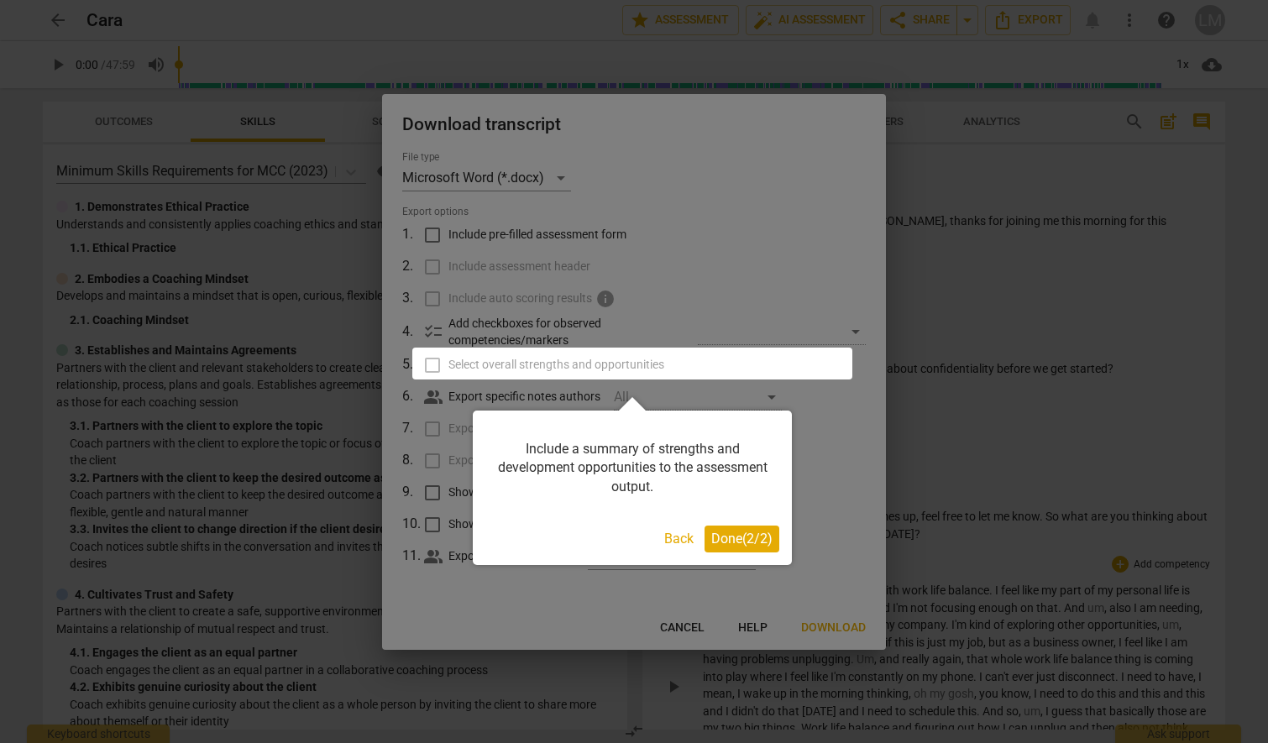
click at [738, 539] on span "Done ( 2 / 2 )" at bounding box center [741, 539] width 61 height 16
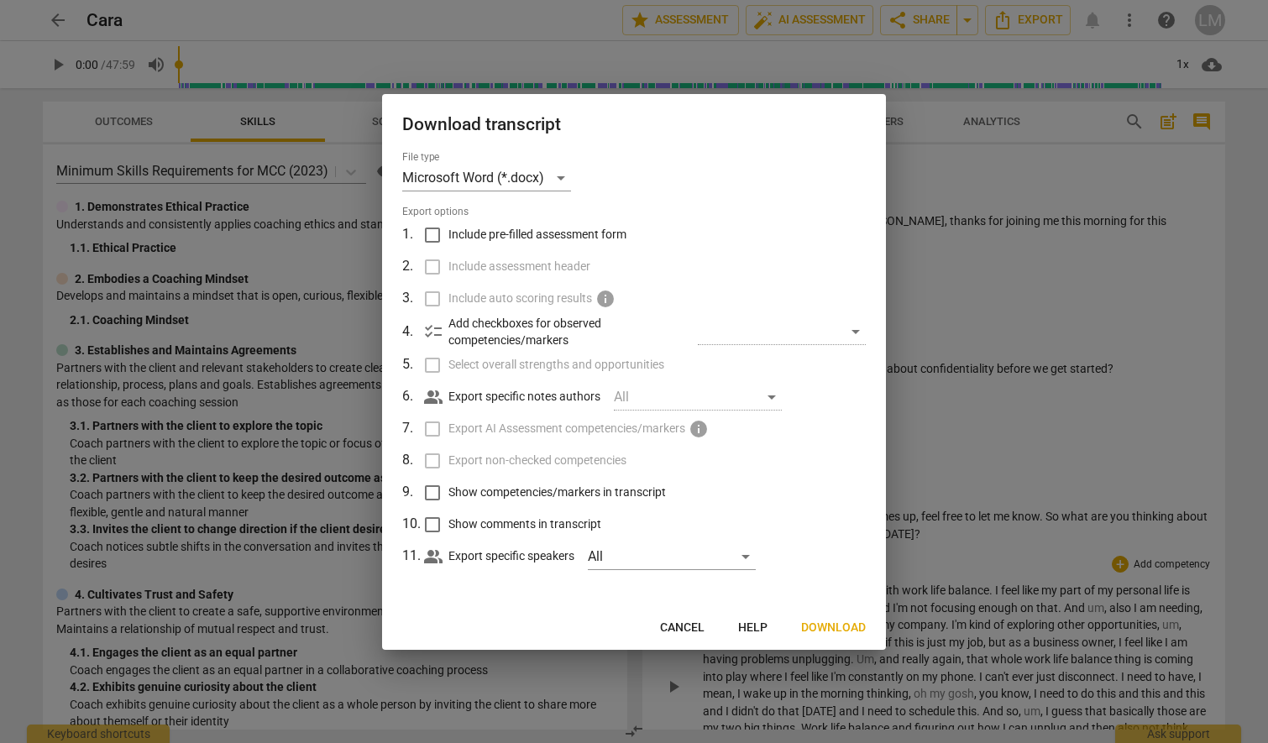
click at [833, 625] on span "Download" at bounding box center [833, 628] width 65 height 17
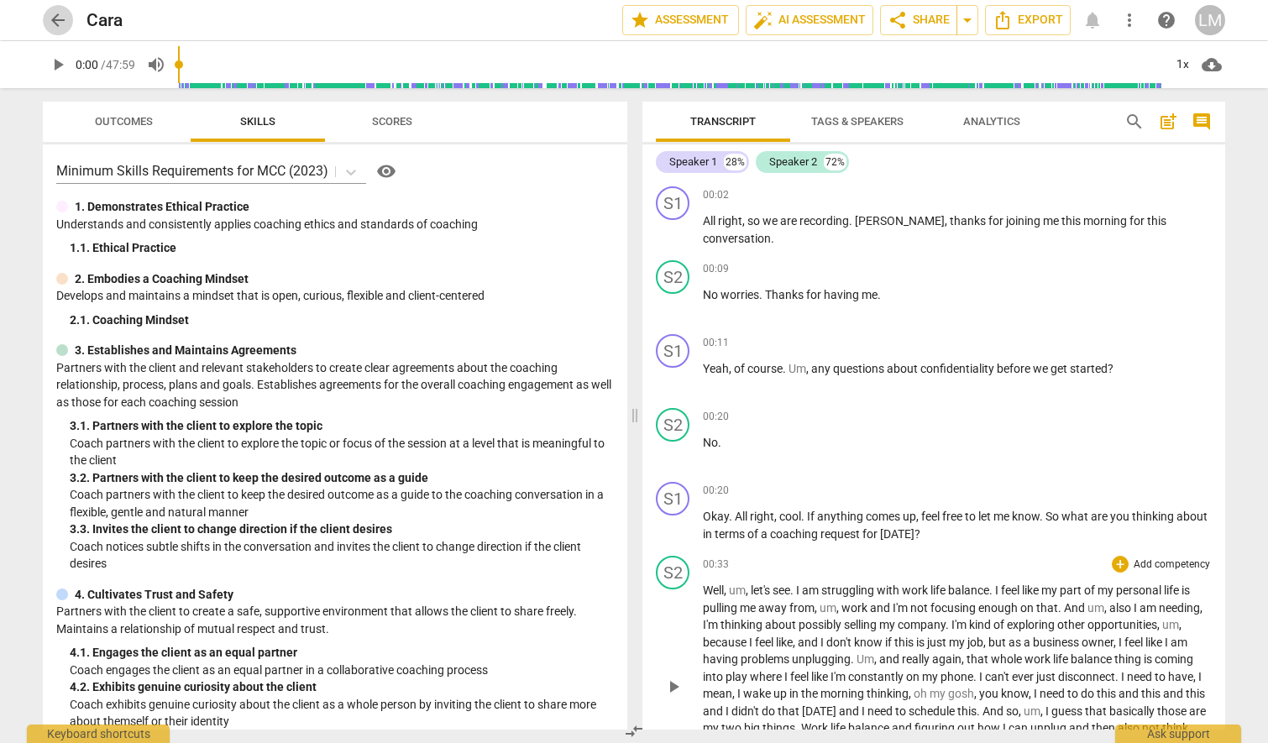
click at [52, 15] on span "arrow_back" at bounding box center [58, 20] width 20 height 20
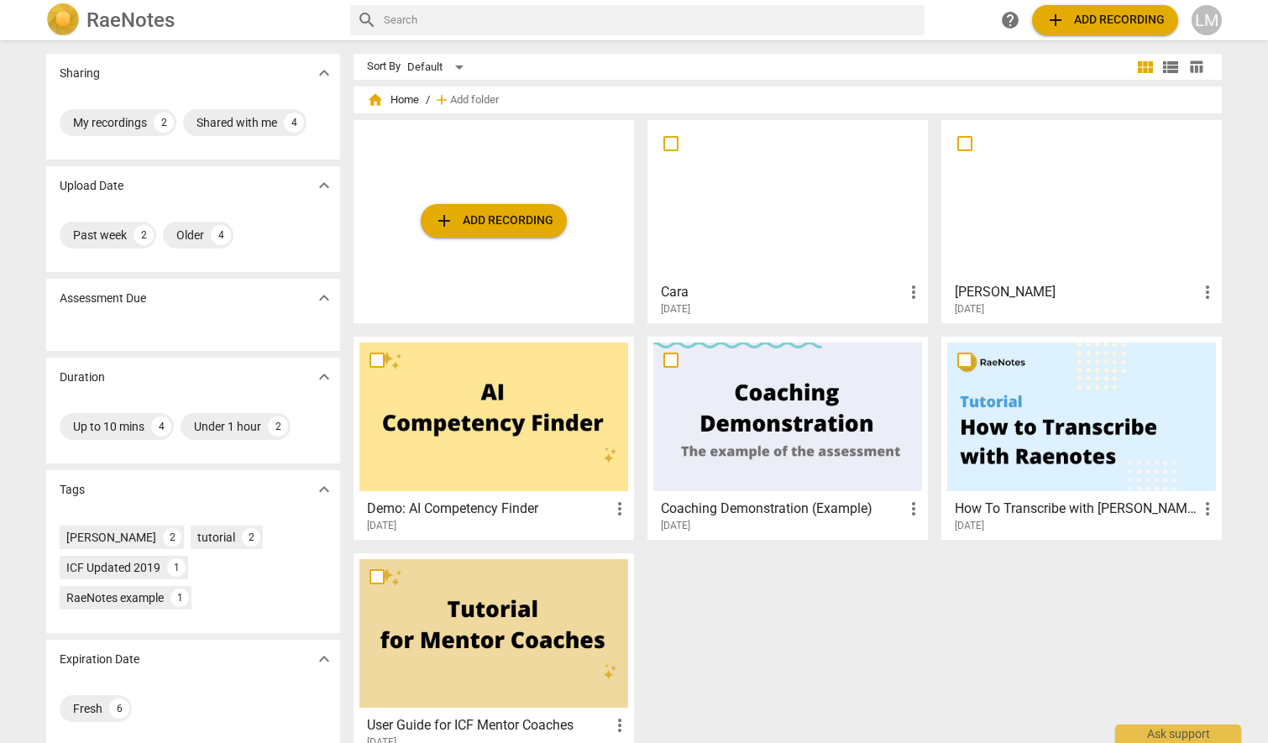
click at [1062, 226] on div at bounding box center [1081, 200] width 269 height 149
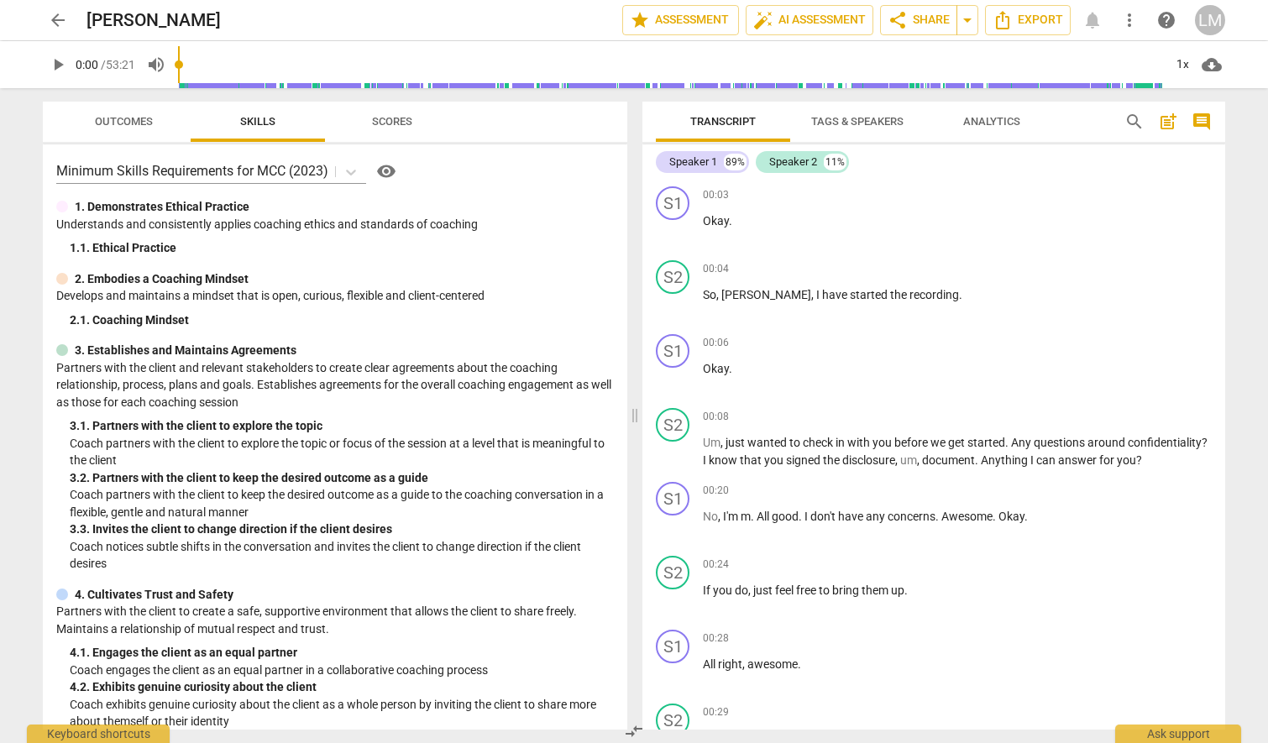
click at [394, 123] on span "Scores" at bounding box center [392, 121] width 40 height 13
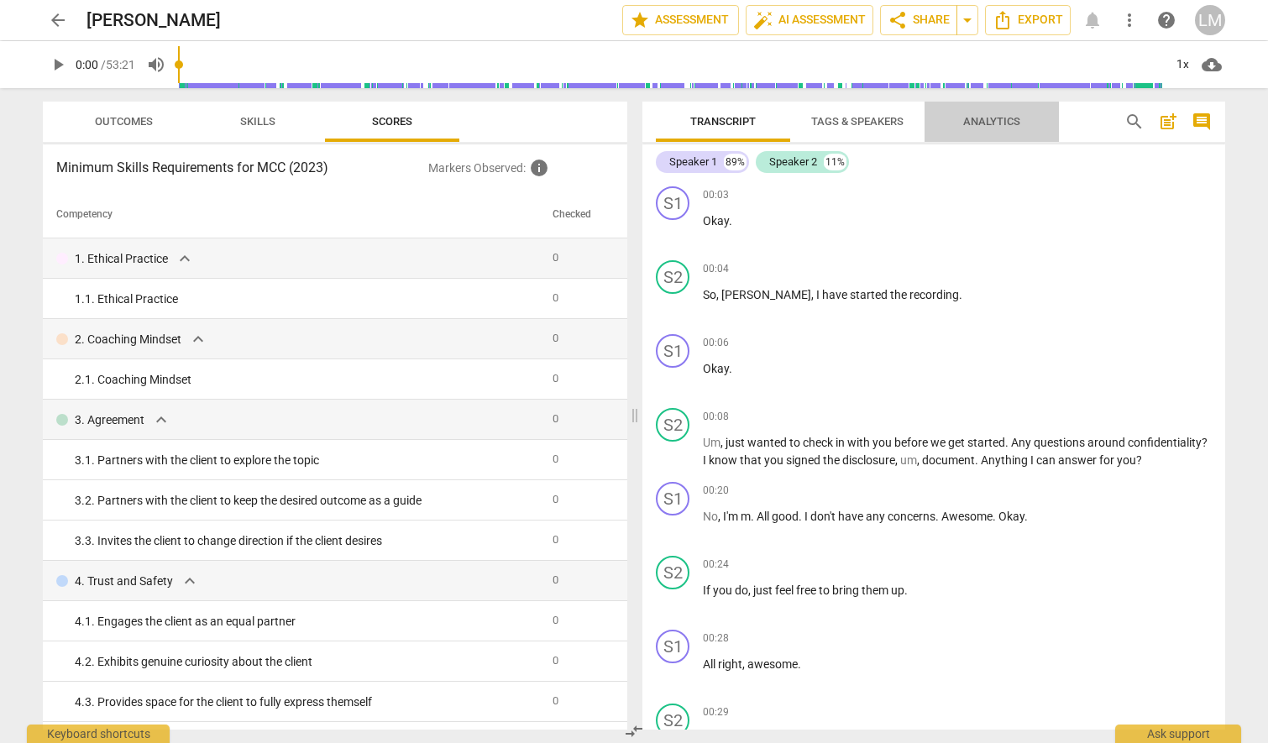
click at [992, 125] on span "Analytics" at bounding box center [991, 121] width 57 height 13
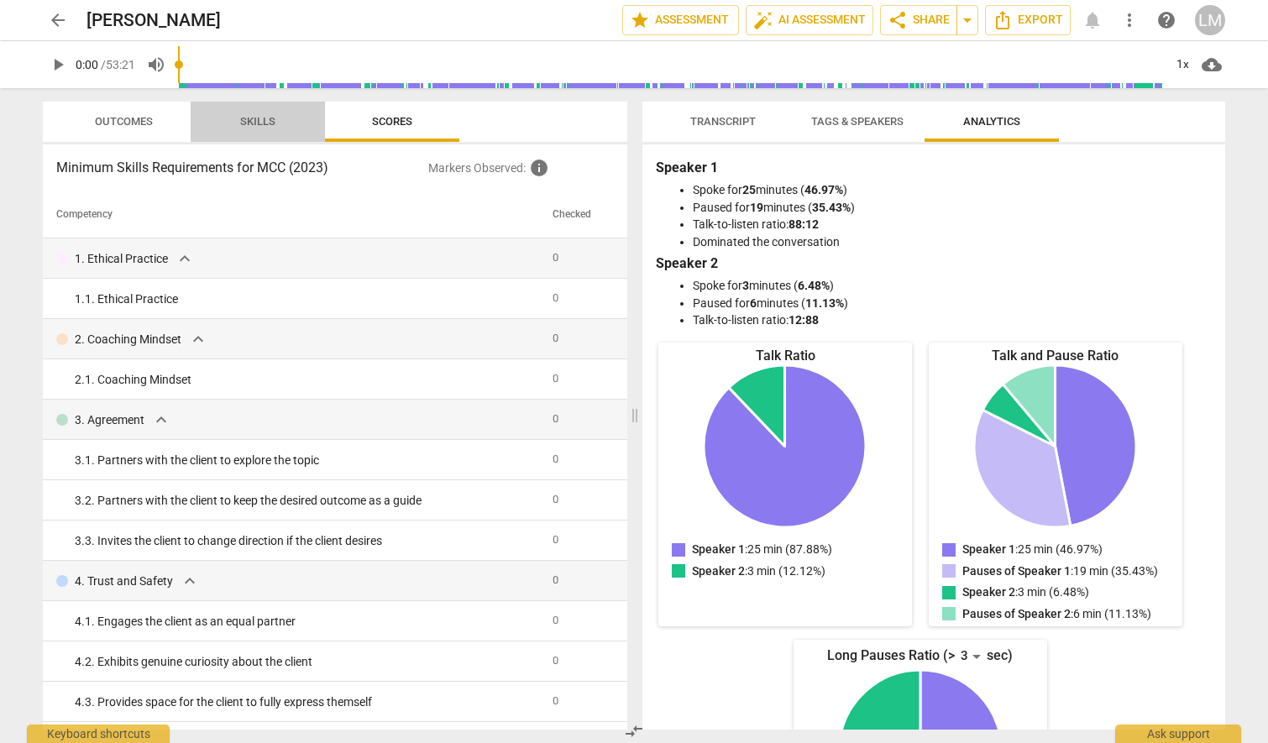
click at [319, 126] on span "Skills" at bounding box center [258, 122] width 134 height 23
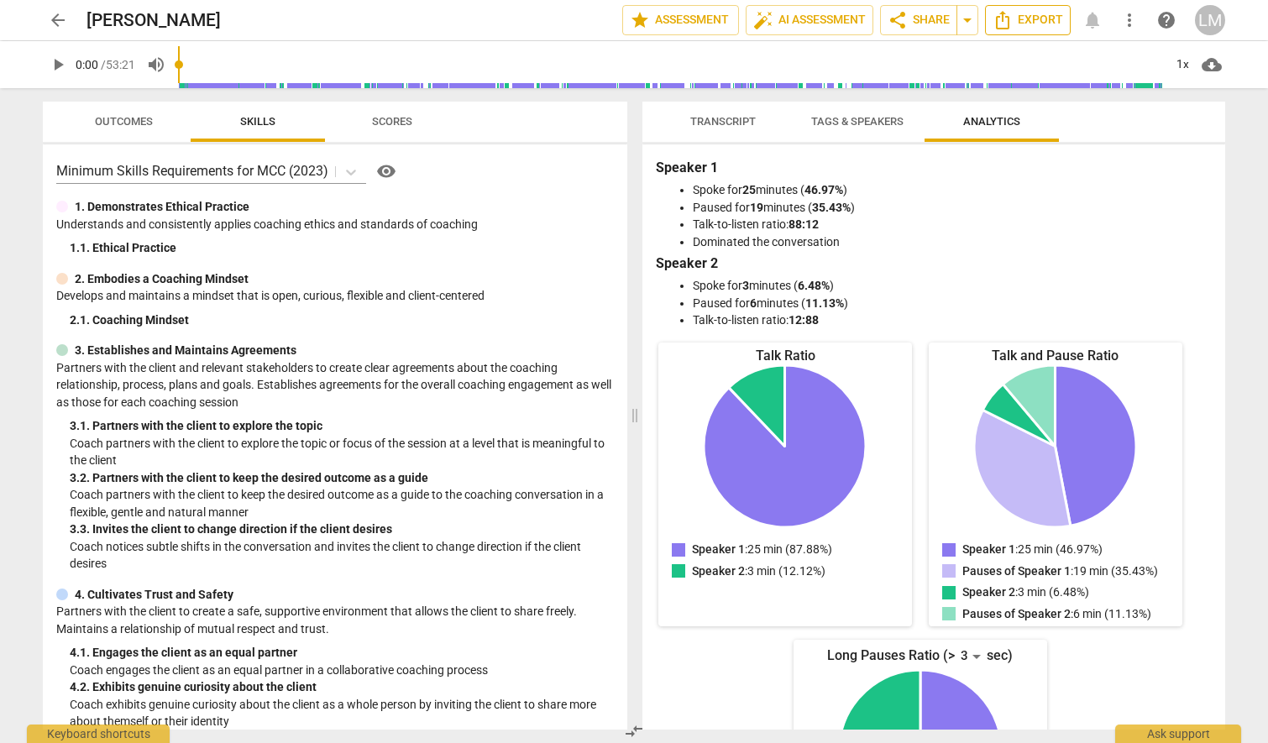
click at [1036, 24] on span "Export" at bounding box center [1027, 20] width 71 height 20
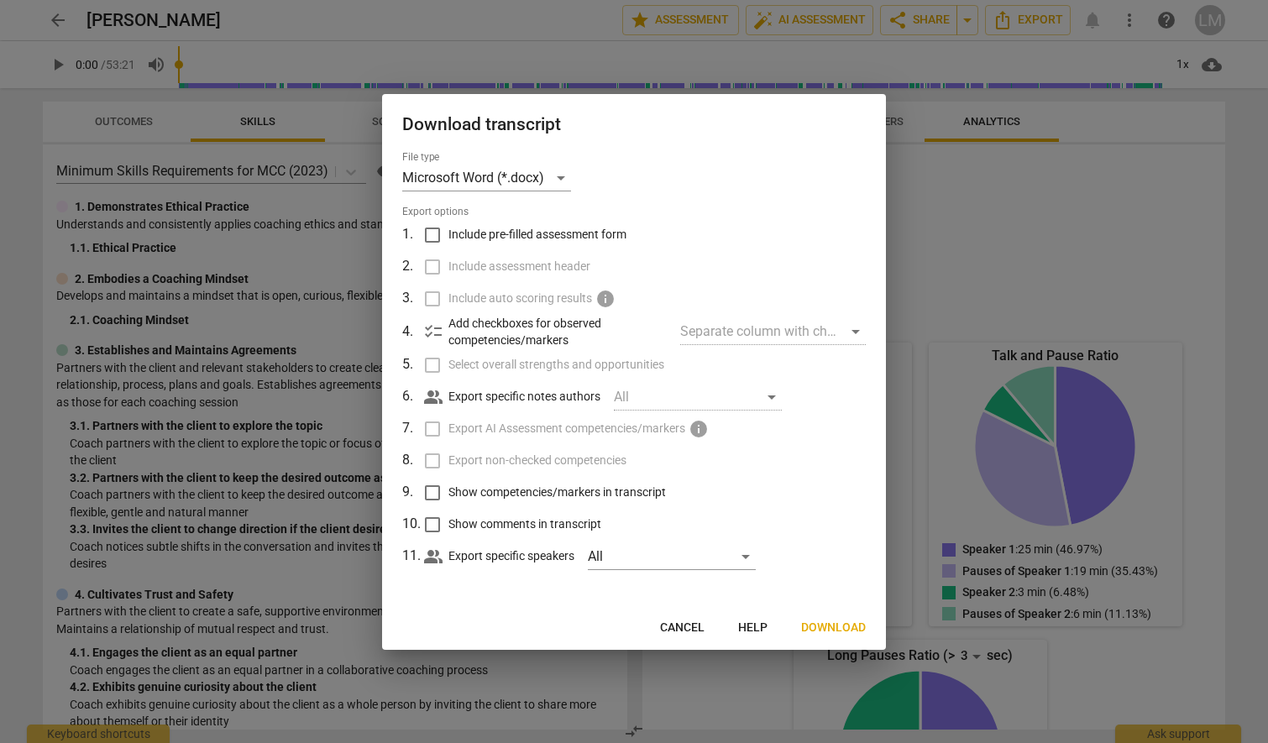
click at [519, 233] on span "Include pre-filled assessment form" at bounding box center [537, 235] width 178 height 18
click at [448, 233] on input "Include pre-filled assessment form" at bounding box center [432, 235] width 32 height 32
checkbox input "true"
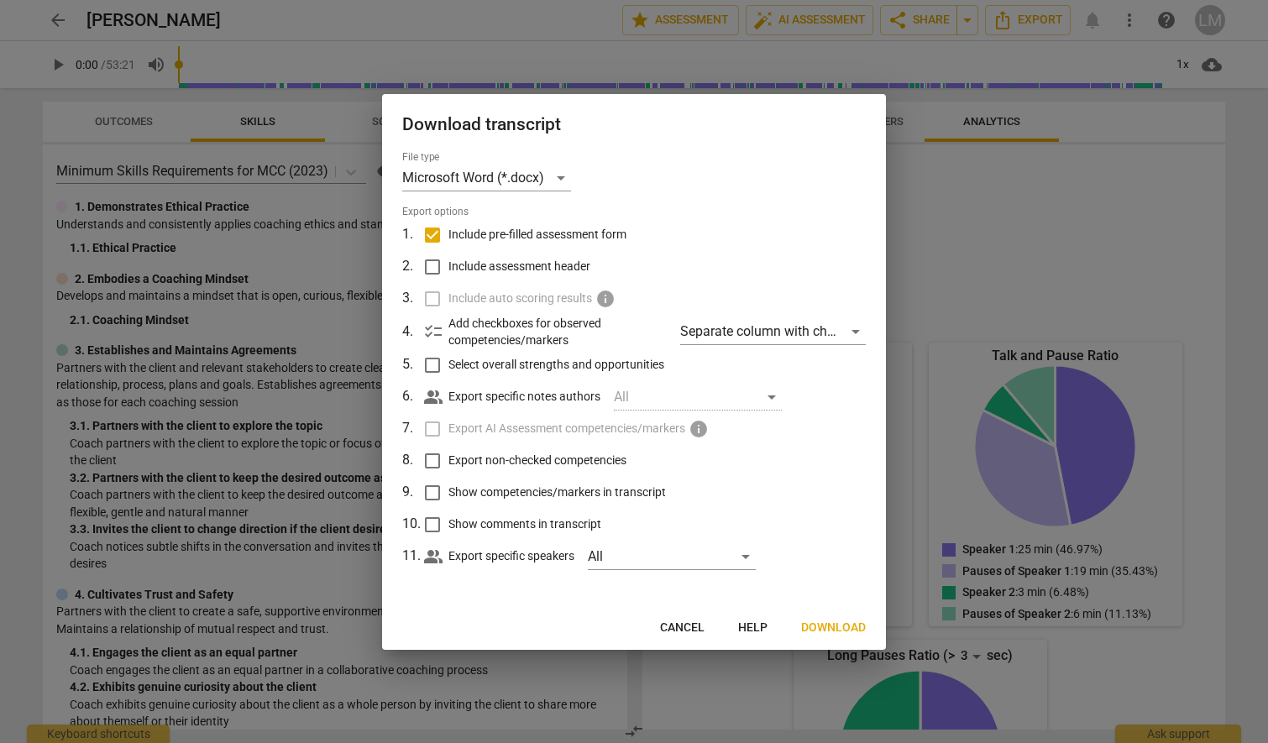
click at [519, 362] on span "Select overall strengths and opportunities" at bounding box center [556, 365] width 216 height 18
click at [448, 362] on input "Select overall strengths and opportunities" at bounding box center [432, 365] width 32 height 32
checkbox input "true"
click at [573, 463] on span "Export non-checked competencies" at bounding box center [537, 461] width 178 height 18
click at [448, 463] on input "Export non-checked competencies" at bounding box center [432, 461] width 32 height 32
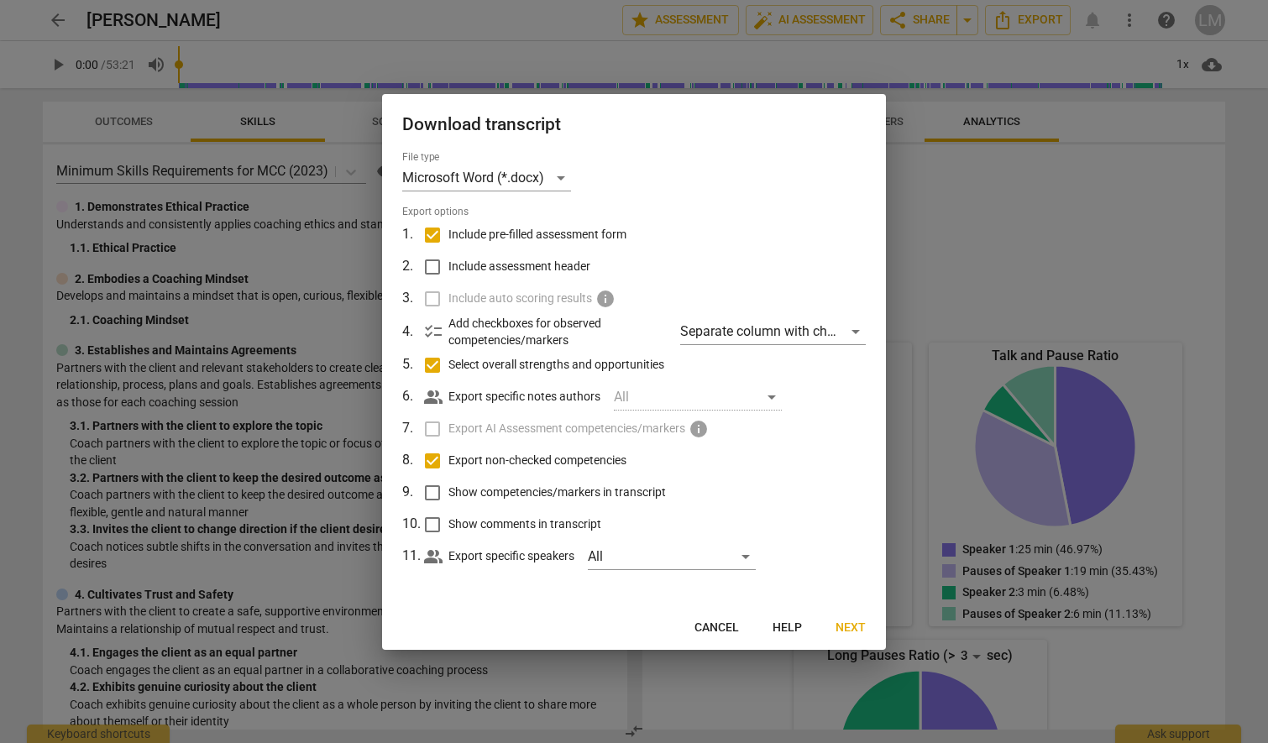
click at [573, 463] on span "Export non-checked competencies" at bounding box center [537, 461] width 178 height 18
click at [448, 463] on input "Export non-checked competencies" at bounding box center [432, 461] width 32 height 32
checkbox input "false"
click at [503, 367] on span "Select overall strengths and opportunities" at bounding box center [556, 365] width 216 height 18
click at [448, 367] on input "Select overall strengths and opportunities" at bounding box center [432, 365] width 32 height 32
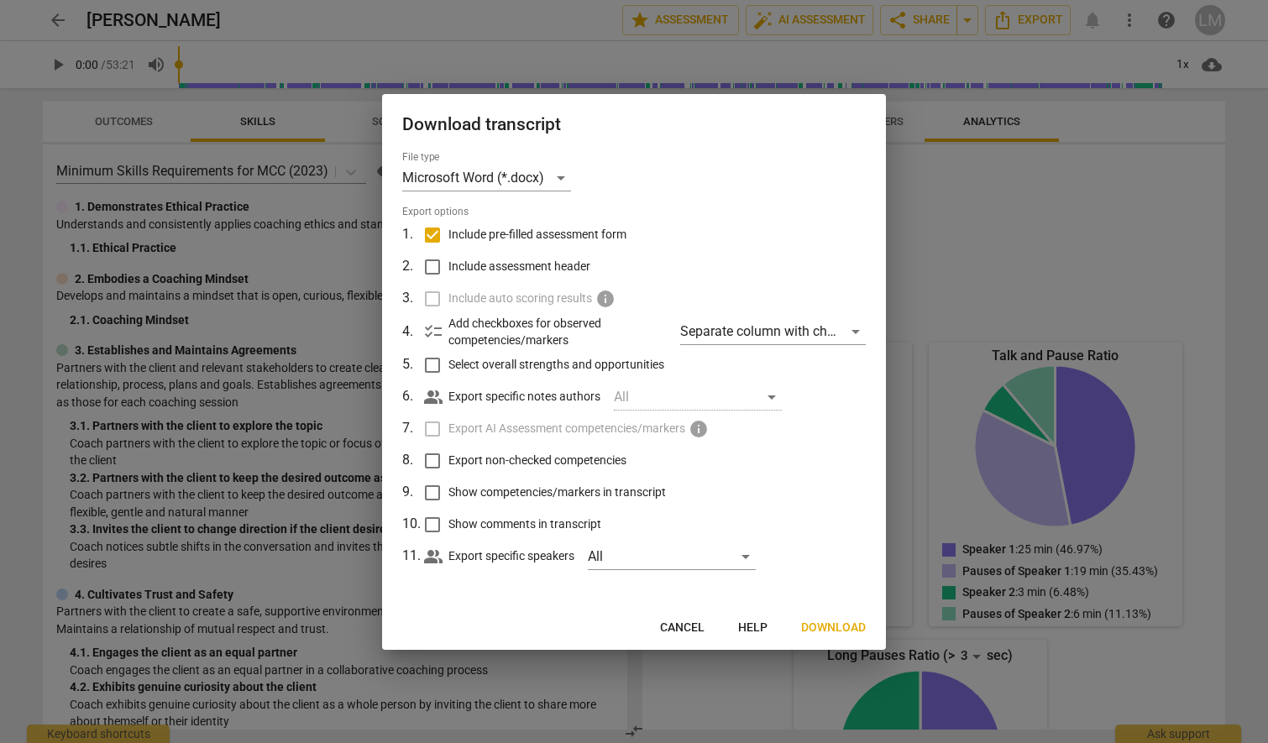
click at [503, 367] on span "Select overall strengths and opportunities" at bounding box center [556, 365] width 216 height 18
click at [448, 367] on input "Select overall strengths and opportunities" at bounding box center [432, 365] width 32 height 32
checkbox input "true"
click at [505, 327] on p "Add checkboxes for observed competencies/markers" at bounding box center [557, 332] width 218 height 34
click at [789, 334] on div "Separate column with check marks" at bounding box center [773, 331] width 186 height 27
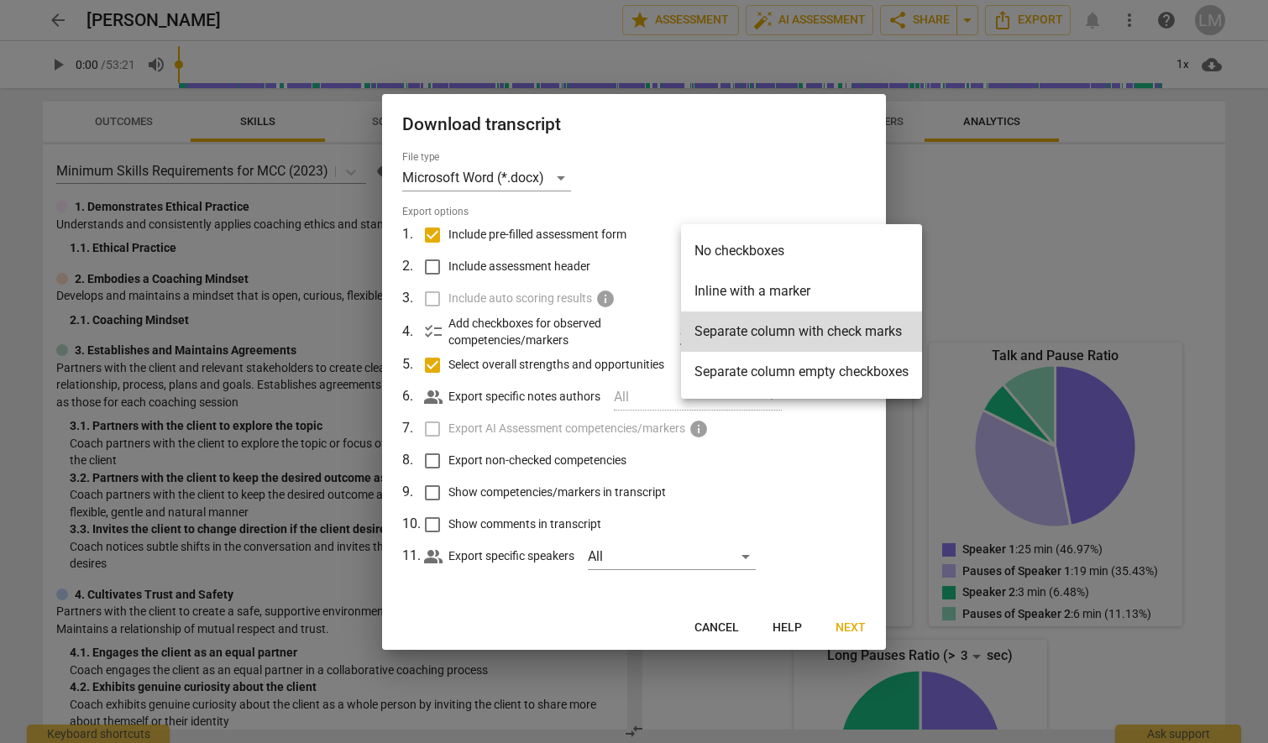
click at [789, 334] on li "Separate column with check marks" at bounding box center [801, 331] width 241 height 40
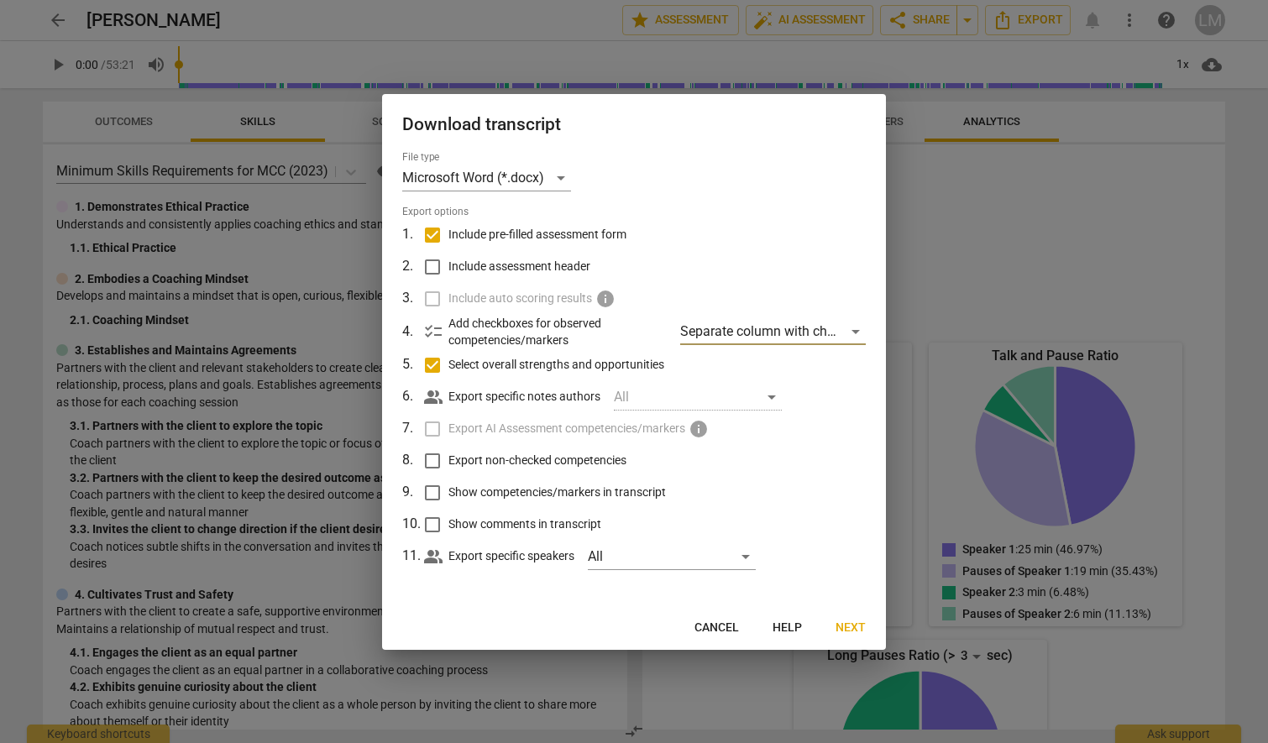
click at [850, 622] on span "Next" at bounding box center [850, 628] width 30 height 17
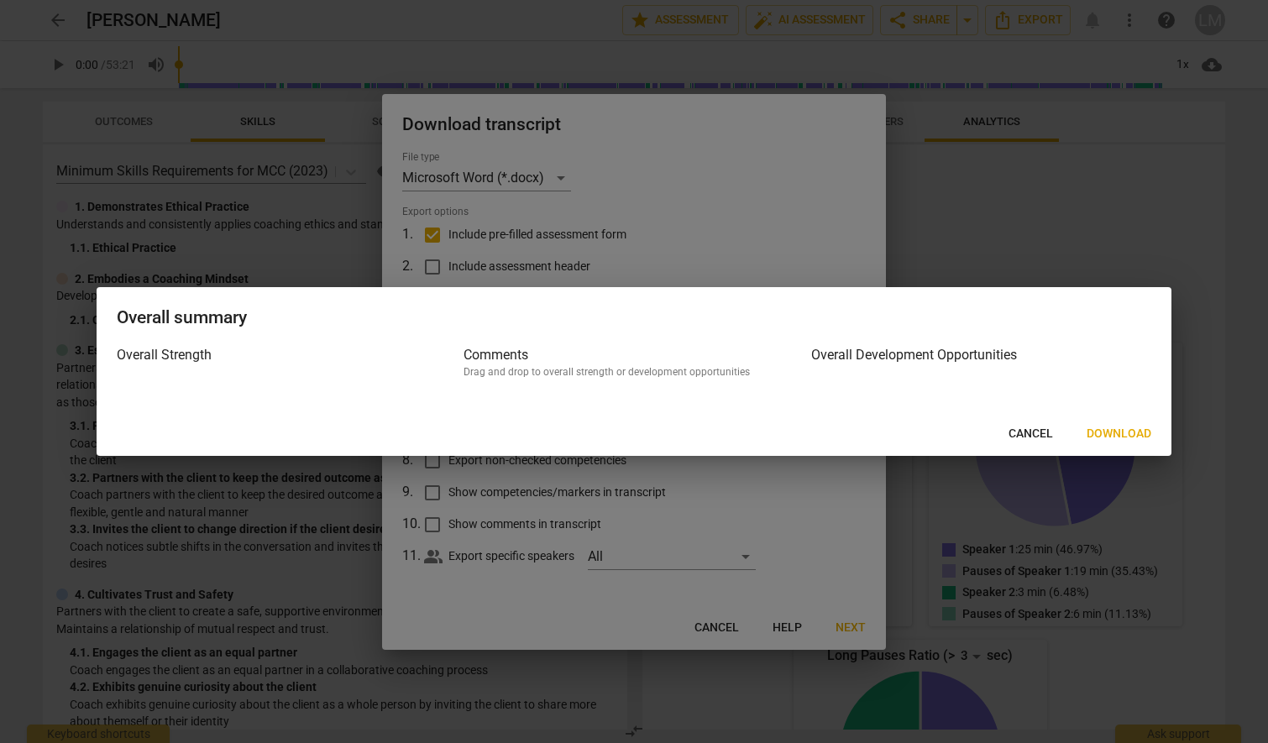
click at [1106, 431] on span "Download" at bounding box center [1118, 434] width 65 height 17
